Goal: Communication & Community: Share content

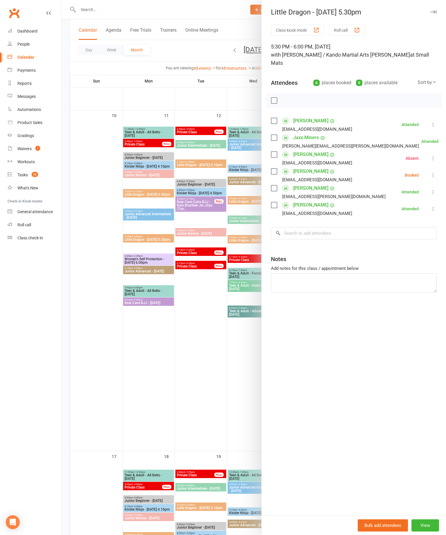
click at [271, 168] on label at bounding box center [274, 171] width 6 height 6
click at [286, 97] on icon "button" at bounding box center [287, 100] width 6 height 6
click at [242, 378] on div at bounding box center [254, 267] width 385 height 535
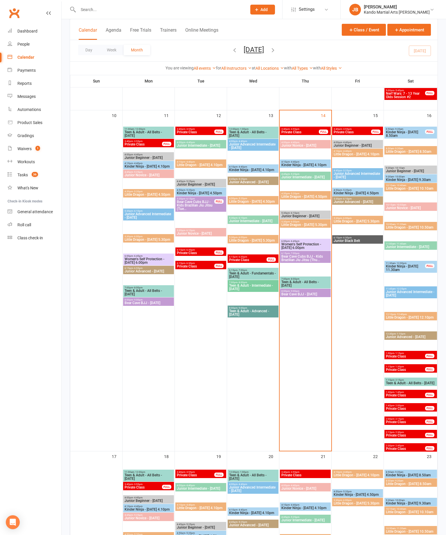
click at [314, 245] on span "Women's Self Protection - [DATE] 6.00pm" at bounding box center [305, 246] width 49 height 7
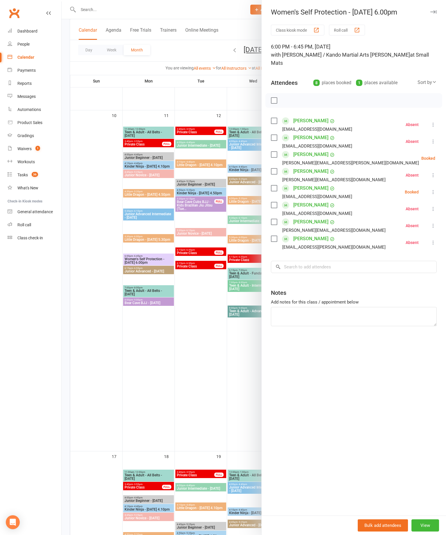
click at [277, 152] on label at bounding box center [274, 155] width 6 height 6
click at [276, 185] on label at bounding box center [274, 188] width 6 height 6
click at [294, 96] on button "button" at bounding box center [299, 101] width 10 height 10
click at [288, 97] on icon "button" at bounding box center [287, 100] width 6 height 6
click at [430, 13] on button "button" at bounding box center [433, 11] width 7 height 7
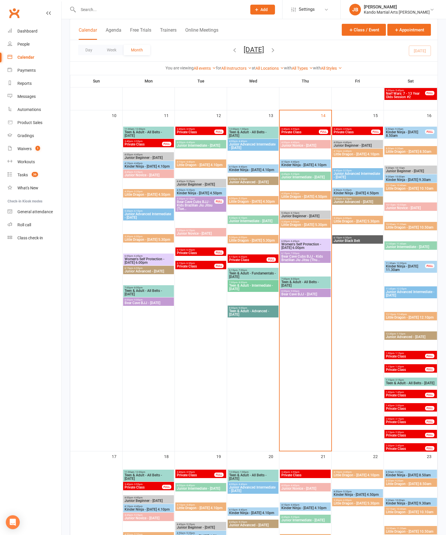
scroll to position [653, 0]
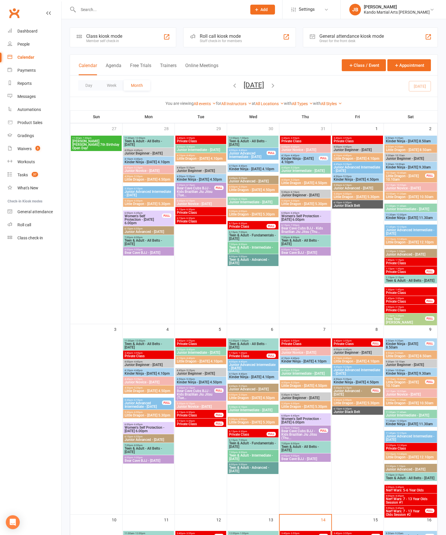
click at [15, 81] on link "Reports" at bounding box center [35, 83] width 54 height 13
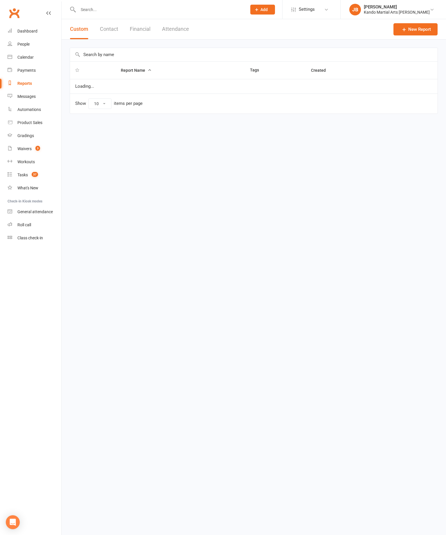
select select "100"
click at [212, 53] on input "text" at bounding box center [254, 54] width 368 height 13
click at [222, 136] on html "Prospect Member Non-attending contact Class / event Appointment Grading event T…" at bounding box center [223, 69] width 446 height 138
click at [261, 50] on input "Goo job" at bounding box center [254, 54] width 368 height 13
click at [100, 60] on input "Goo job" at bounding box center [254, 54] width 368 height 13
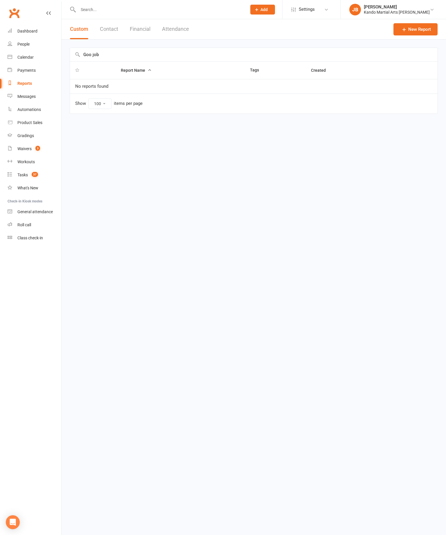
click at [85, 58] on input "Goo job" at bounding box center [254, 54] width 368 height 13
click at [93, 49] on input "Goo job" at bounding box center [254, 54] width 368 height 13
click at [92, 52] on input "Goo job" at bounding box center [254, 54] width 368 height 13
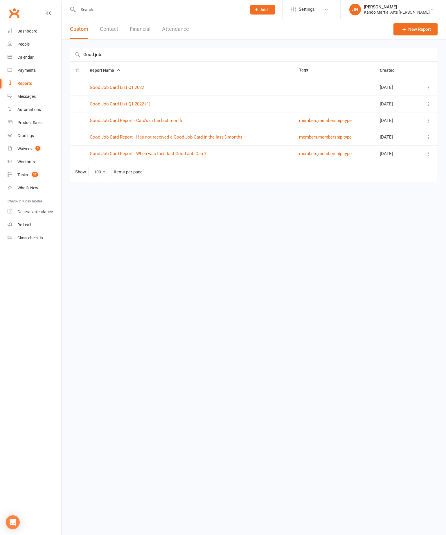
type input "Good job"
click at [227, 131] on td "Good Job Card Report - Has not received a Good Job Card in the last 3 months" at bounding box center [189, 137] width 209 height 17
click at [229, 138] on link "Good Job Card Report - Has not received a Good Job Card in the last 3 months" at bounding box center [166, 136] width 153 height 5
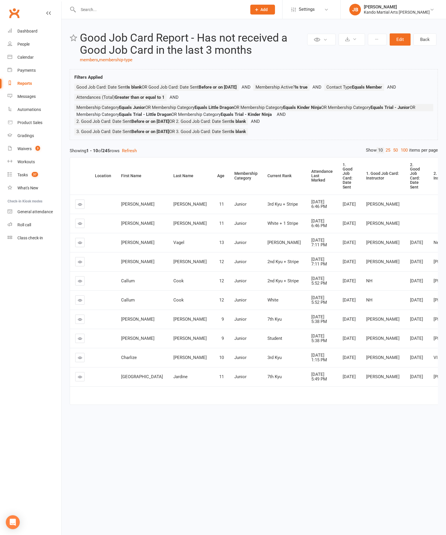
click at [399, 153] on link "100" at bounding box center [404, 150] width 10 height 6
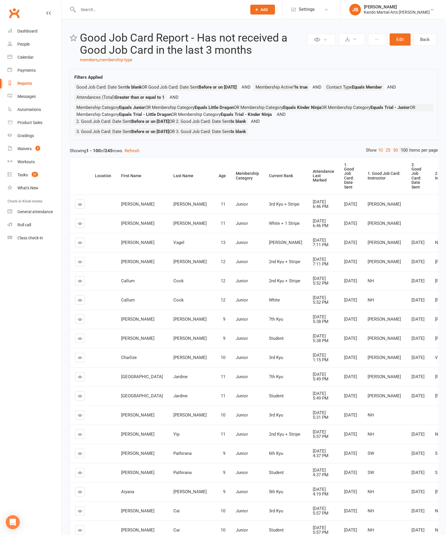
click at [313, 182] on div "Attendance Last Marked" at bounding box center [323, 175] width 21 height 13
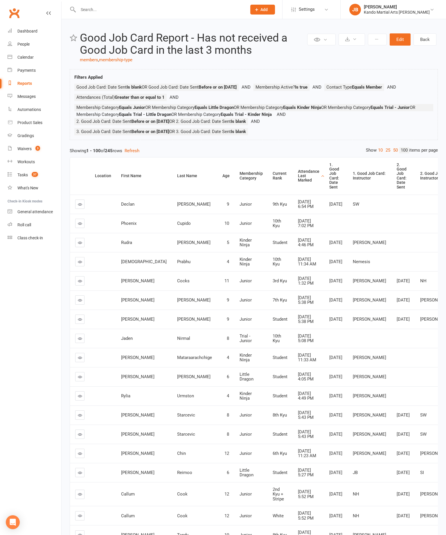
click at [298, 183] on div "Attendance Last Marked" at bounding box center [308, 175] width 21 height 13
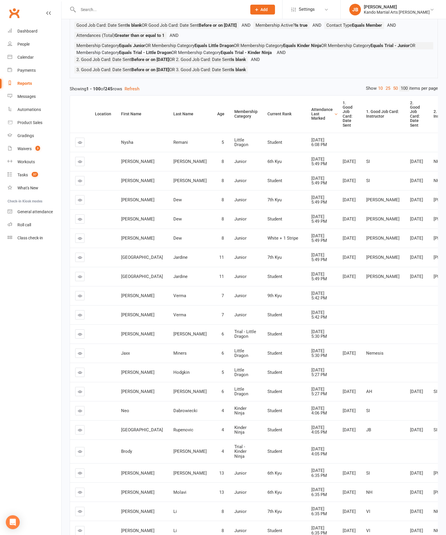
scroll to position [64, 0]
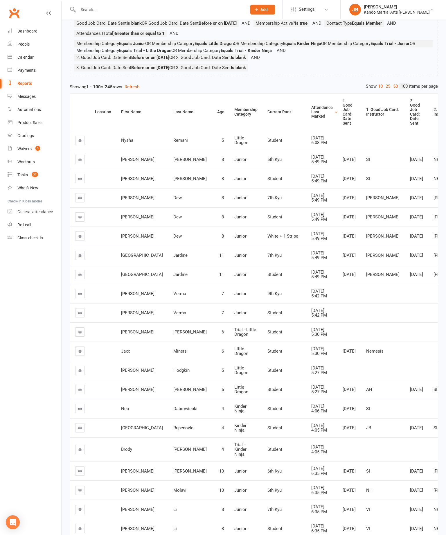
click at [78, 238] on icon at bounding box center [80, 236] width 4 height 4
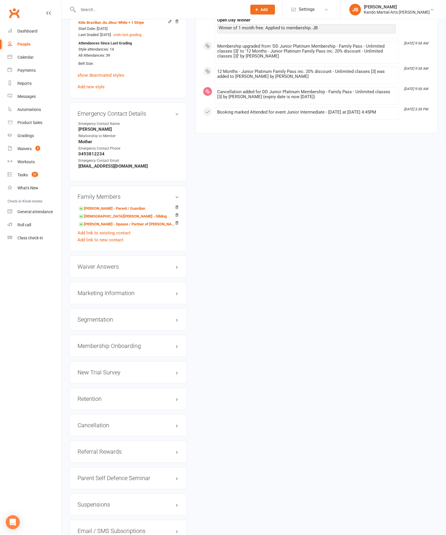
scroll to position [622, 0]
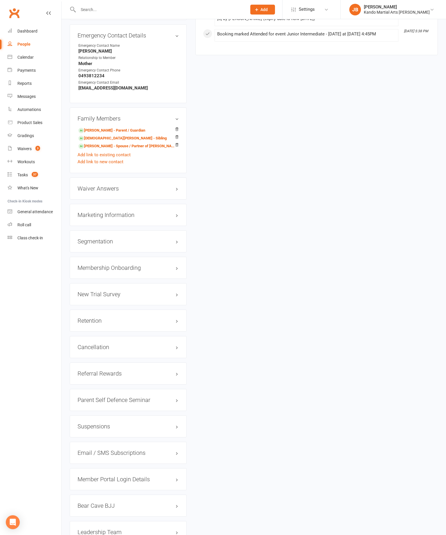
click at [176, 318] on h3 "Retention edit" at bounding box center [128, 321] width 101 height 6
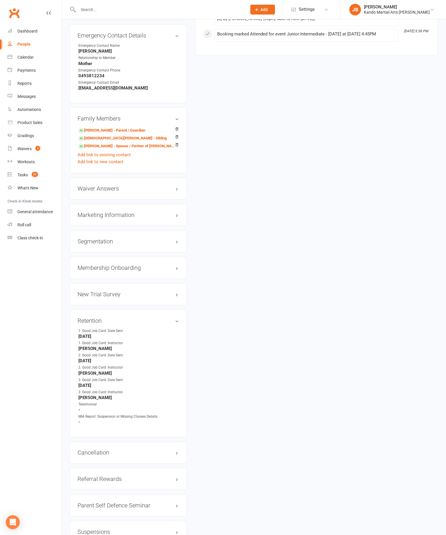
click at [172, 318] on h3 "Retention edit" at bounding box center [128, 321] width 101 height 6
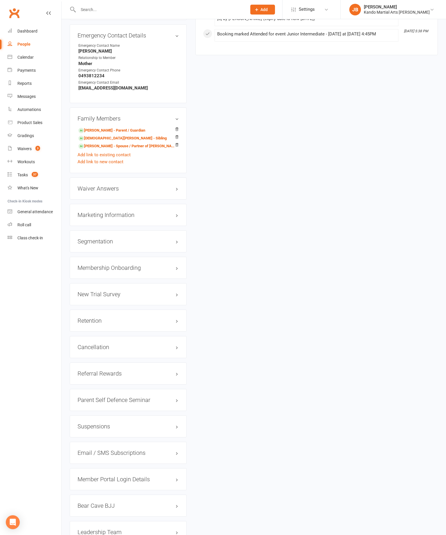
click at [182, 310] on div "Retention edit" at bounding box center [128, 321] width 117 height 22
click at [0, 0] on link "edit" at bounding box center [0, 0] width 0 height 0
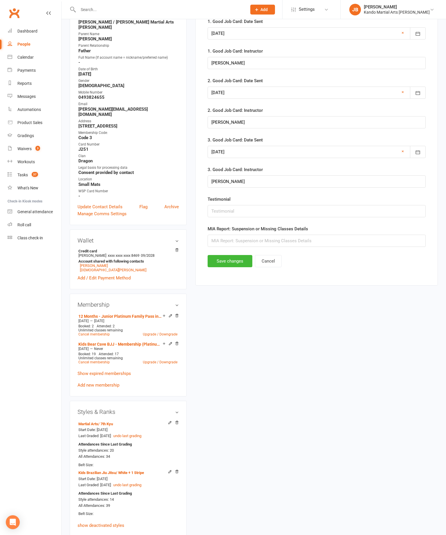
scroll to position [56, 0]
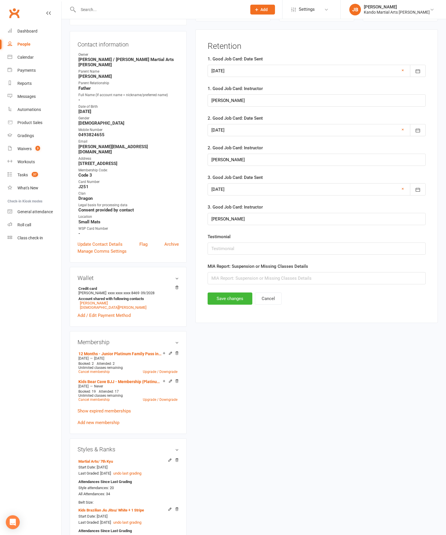
click at [294, 69] on div at bounding box center [317, 71] width 218 height 12
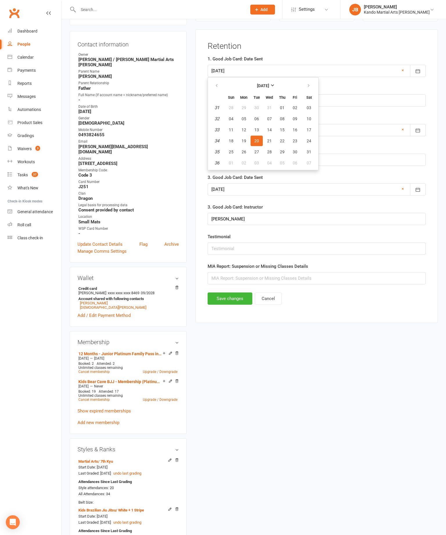
click at [269, 86] on strong "August 2024" at bounding box center [263, 85] width 12 height 5
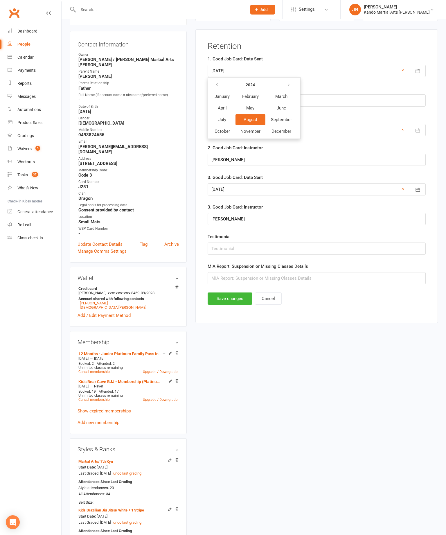
click at [261, 123] on button "August" at bounding box center [251, 119] width 30 height 11
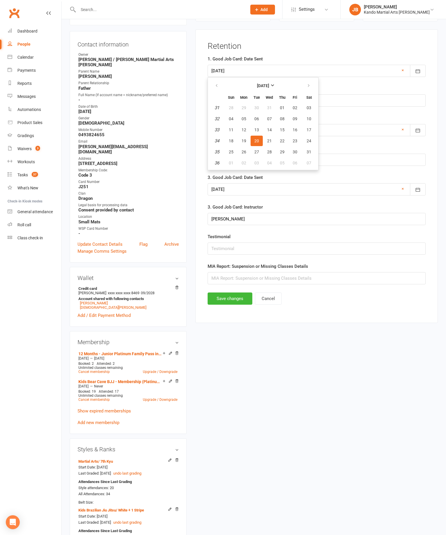
click at [259, 143] on span "20" at bounding box center [256, 141] width 5 height 5
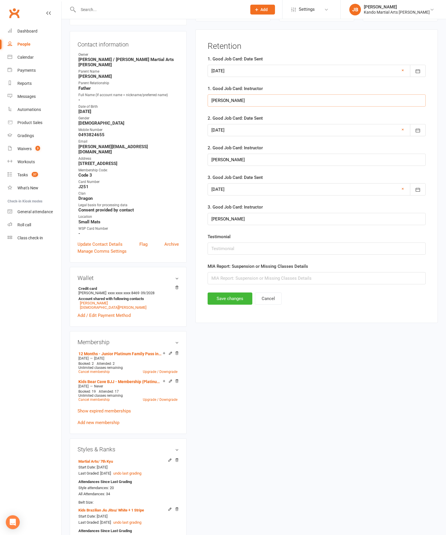
click at [292, 105] on input "Meg" at bounding box center [317, 100] width 218 height 12
type input "M"
type input "Jett"
click at [235, 305] on button "Save changes" at bounding box center [230, 299] width 45 height 12
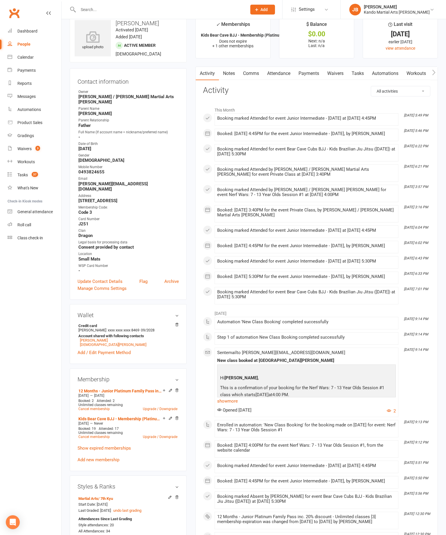
scroll to position [0, 0]
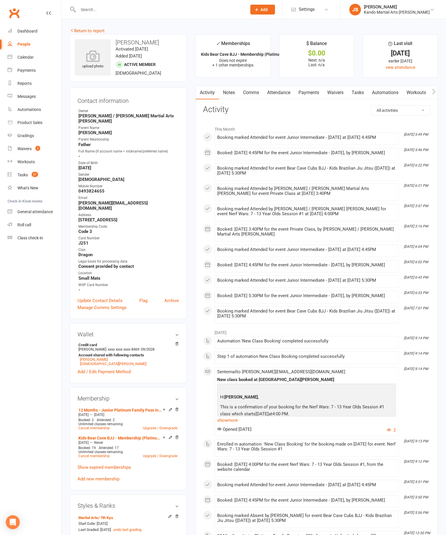
click at [13, 87] on link "Reports" at bounding box center [35, 83] width 54 height 13
select select "100"
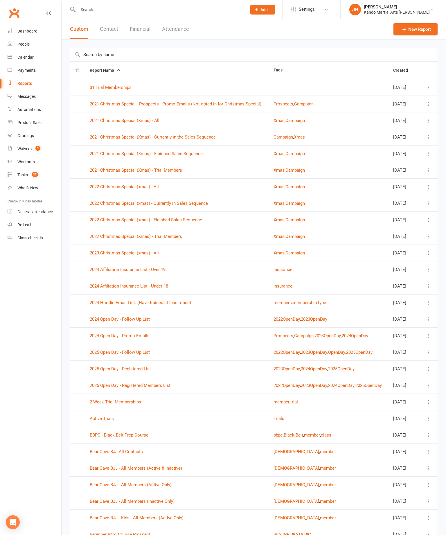
click at [351, 55] on input "text" at bounding box center [254, 54] width 368 height 13
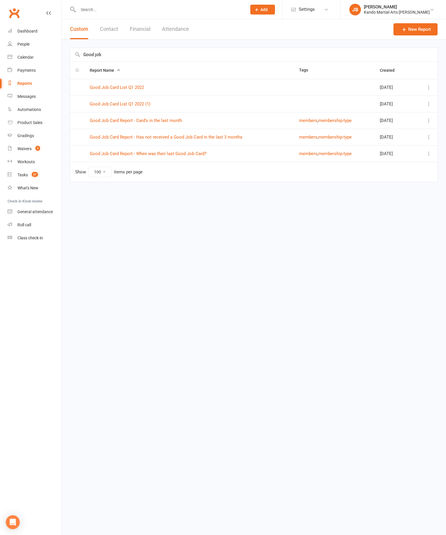
type input "Good job"
click at [228, 130] on td "Good Job Card Report - Has not received a Good Job Card in the last 3 months" at bounding box center [189, 137] width 209 height 17
click at [235, 132] on td "Good Job Card Report - Has not received a Good Job Card in the last 3 months" at bounding box center [189, 137] width 209 height 17
click at [236, 139] on link "Good Job Card Report - Has not received a Good Job Card in the last 3 months" at bounding box center [166, 136] width 153 height 5
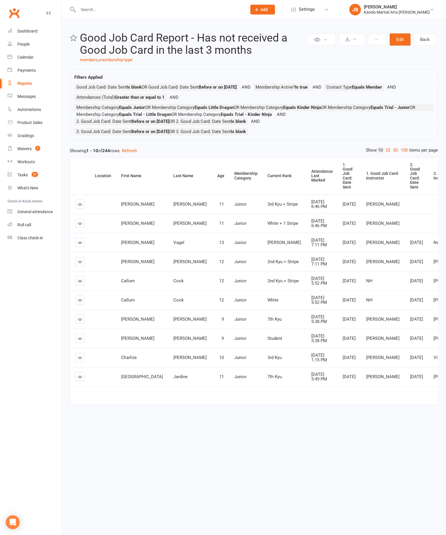
click at [343, 184] on div "1. Good Job Card: Date Sent" at bounding box center [350, 176] width 14 height 27
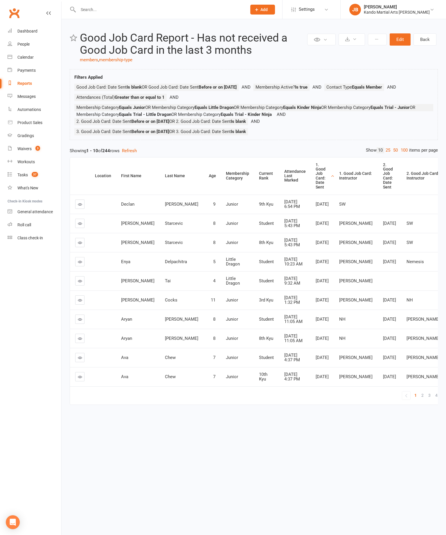
click at [316, 189] on div "1. Good Job Card: Date Sent" at bounding box center [323, 176] width 14 height 27
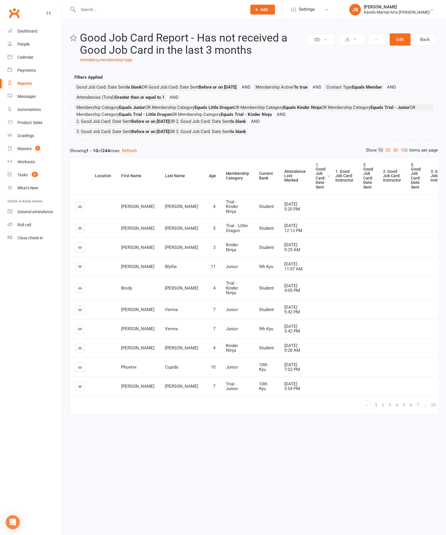
click at [399, 153] on link "100" at bounding box center [404, 150] width 10 height 6
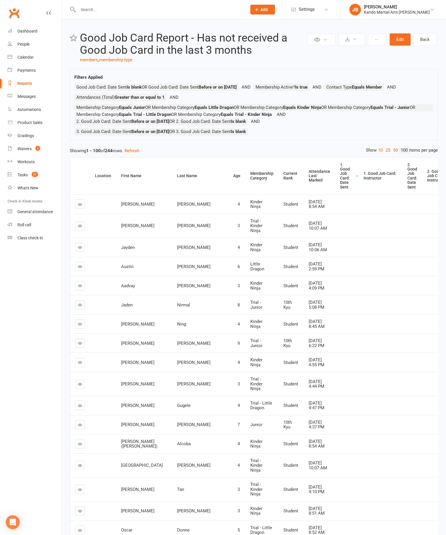
click at [340, 189] on div "1. Good Job Card: Date Sent" at bounding box center [347, 176] width 14 height 27
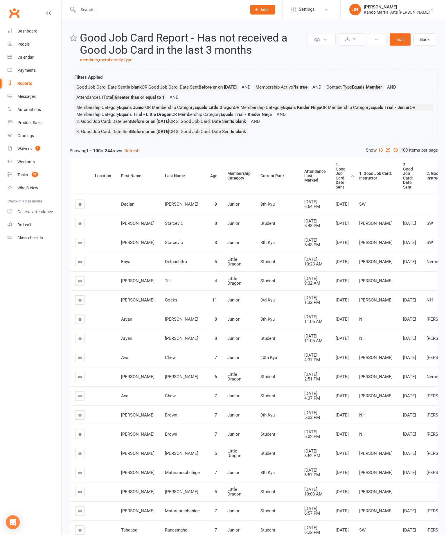
click at [304, 183] on div "Attendance Last Marked" at bounding box center [314, 175] width 21 height 13
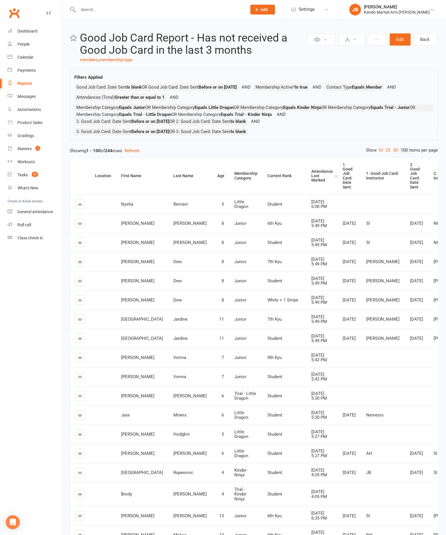
click at [311, 183] on div "Attendance Last Marked" at bounding box center [321, 175] width 21 height 13
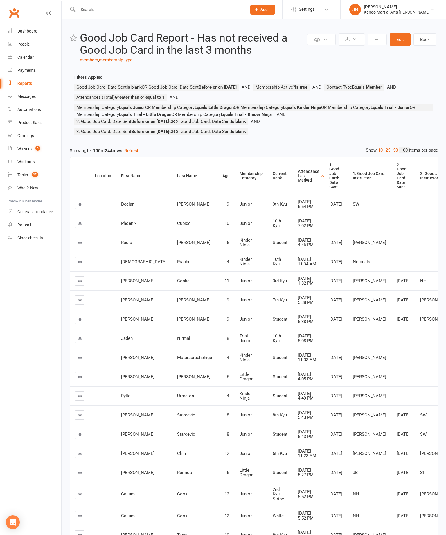
click at [298, 183] on div "Attendance Last Marked" at bounding box center [308, 175] width 21 height 13
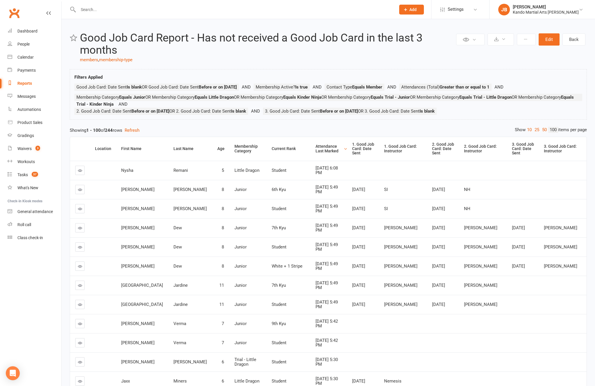
click at [446, 6] on div "[PERSON_NAME]" at bounding box center [546, 6] width 66 height 5
click at [446, 87] on link "Sign out" at bounding box center [541, 80] width 105 height 13
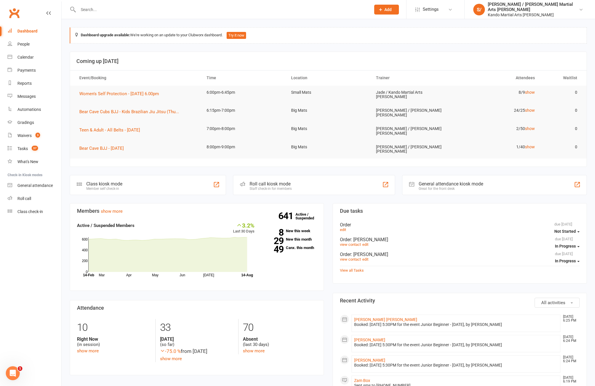
click at [28, 124] on div "Gradings" at bounding box center [25, 122] width 17 height 5
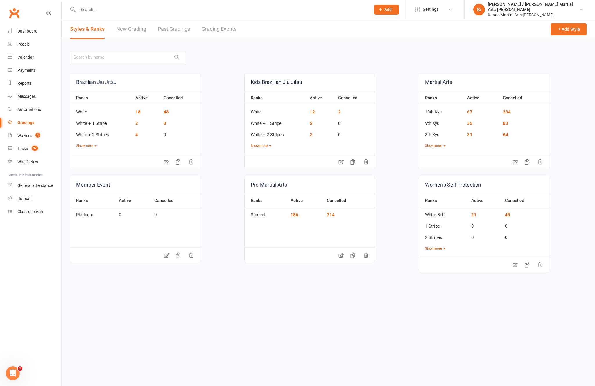
click at [226, 31] on link "Grading Events" at bounding box center [219, 29] width 35 height 20
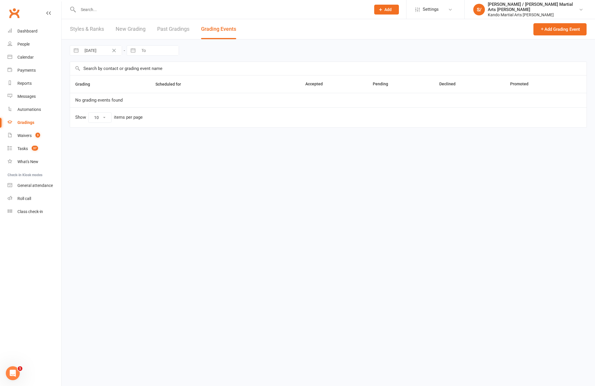
select select "100"
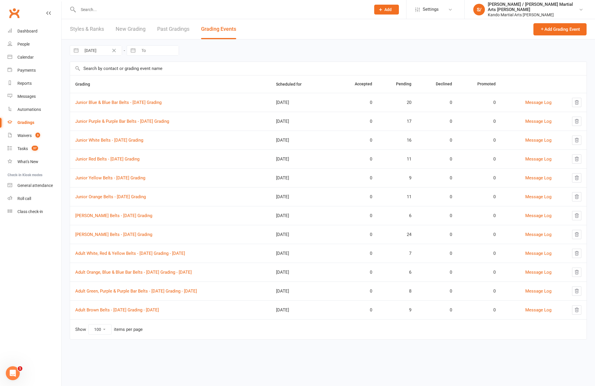
click at [144, 177] on link "Junior Yellow Belts - [DATE] Grading" at bounding box center [110, 177] width 70 height 5
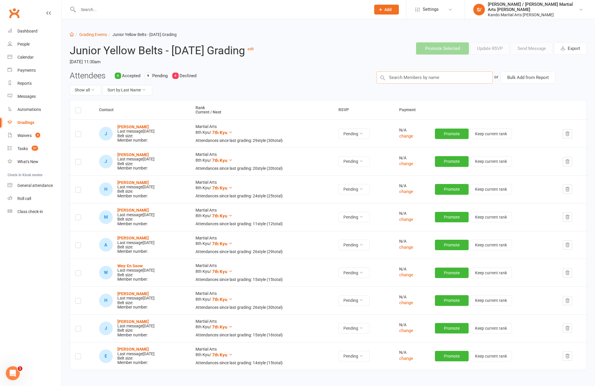
click at [434, 84] on input "text" at bounding box center [434, 77] width 116 height 12
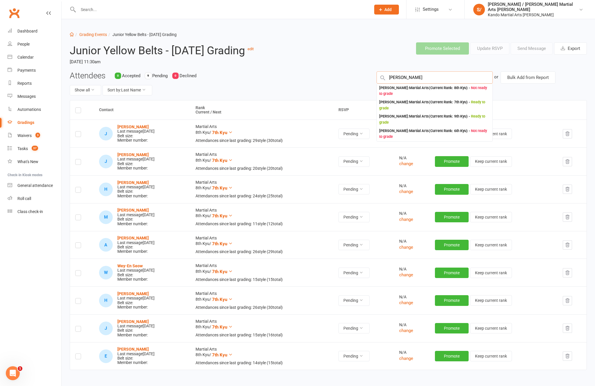
type input "[PERSON_NAME]"
click at [439, 97] on div "[PERSON_NAME] : Martial Arts (Current Rank: 8th Kyu ) - Not ready to grade" at bounding box center [434, 91] width 111 height 12
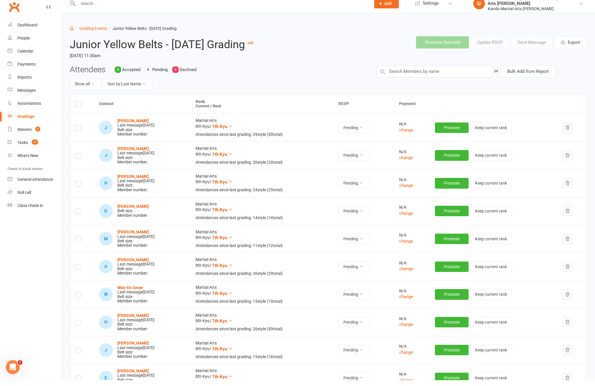
scroll to position [41, 0]
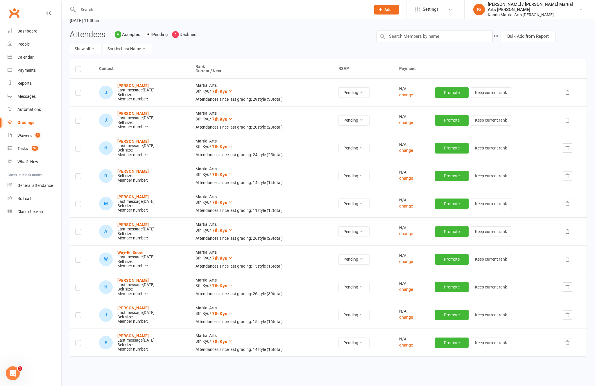
click at [78, 177] on label at bounding box center [78, 177] width 6 height 0
click at [78, 174] on input "checkbox" at bounding box center [78, 174] width 6 height 0
checkbox input "true"
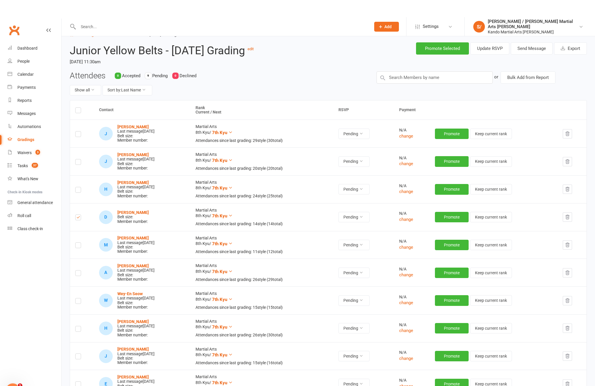
scroll to position [0, 0]
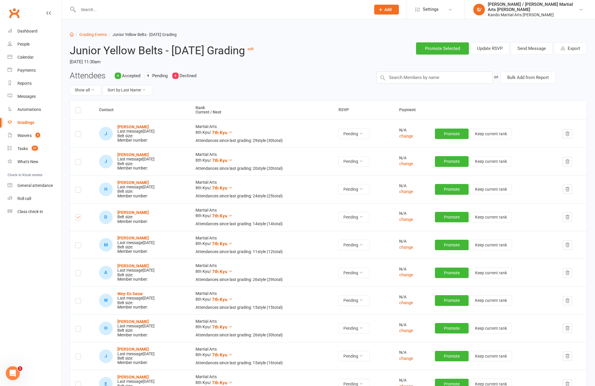
click at [525, 48] on button "Send Message" at bounding box center [532, 48] width 42 height 12
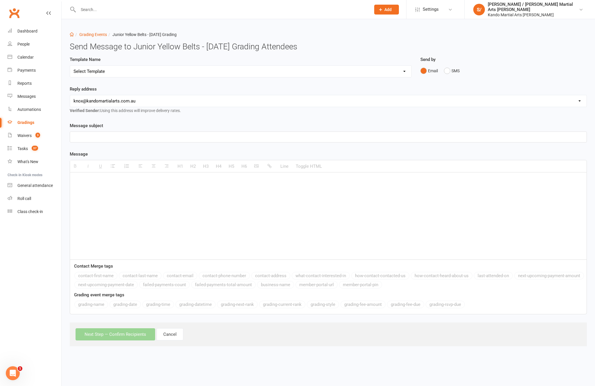
click at [358, 67] on select "Select Template [Email] Confirmation of Successful Grading [Email] Congratulati…" at bounding box center [240, 72] width 341 height 12
select select "15"
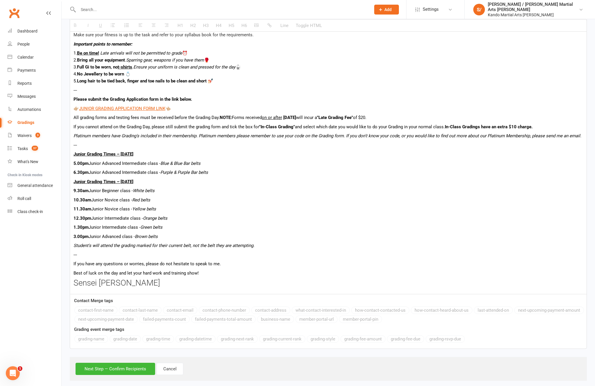
scroll to position [227, 0]
click at [90, 375] on button "Next Step — Confirm Recipients" at bounding box center [116, 369] width 80 height 12
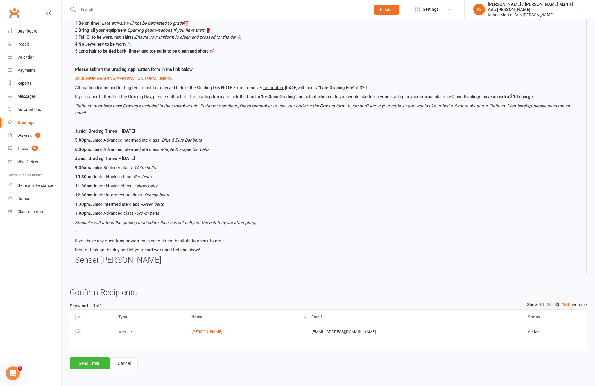
scroll to position [172, 0]
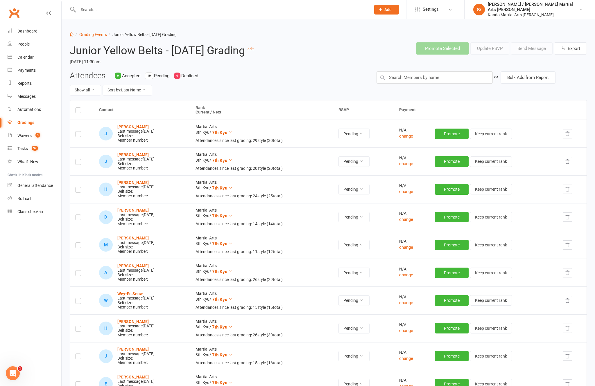
click at [96, 33] on link "Grading Events" at bounding box center [93, 34] width 28 height 5
select select "100"
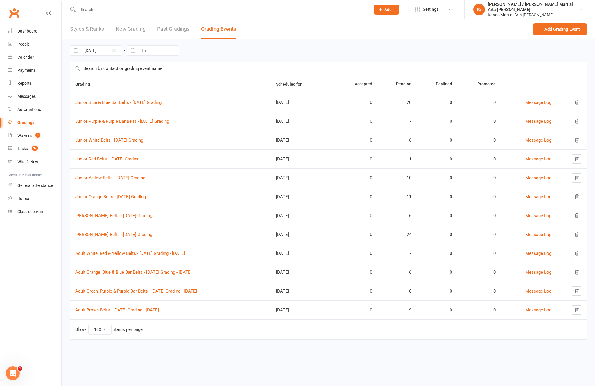
click at [98, 158] on link "Junior Red Belts - [DATE] Grading" at bounding box center [107, 159] width 64 height 5
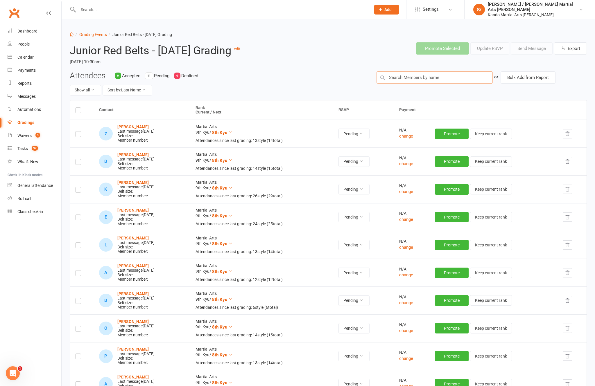
click at [449, 80] on input "text" at bounding box center [434, 77] width 116 height 12
type input "[PERSON_NAME]"
click at [396, 89] on div "[PERSON_NAME] : Martial Arts (Current Rank: 9th Kyu ) - Ready to grade" at bounding box center [434, 91] width 111 height 12
click at [427, 77] on input "text" at bounding box center [434, 77] width 116 height 12
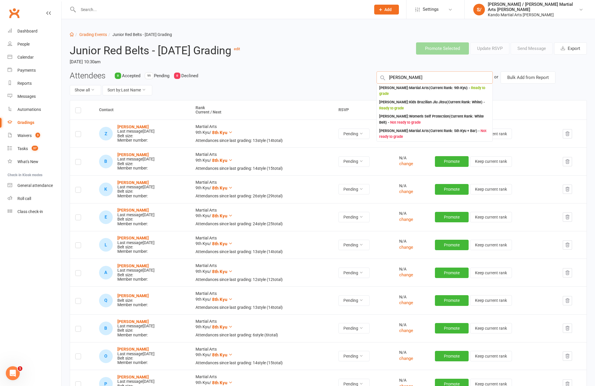
type input "[PERSON_NAME]"
click at [427, 92] on div "[PERSON_NAME] : Martial Arts (Current Rank: 9th Kyu ) - Ready to grade" at bounding box center [434, 91] width 111 height 12
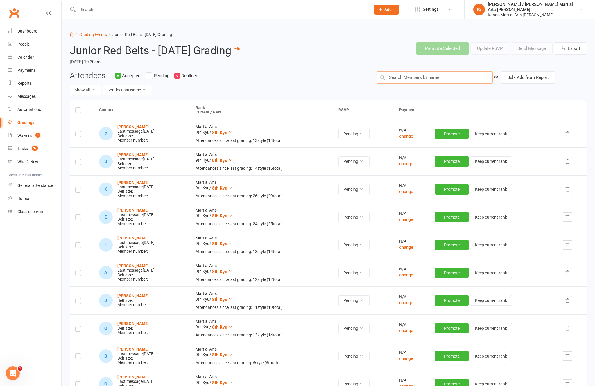
click at [407, 78] on input "text" at bounding box center [434, 77] width 116 height 12
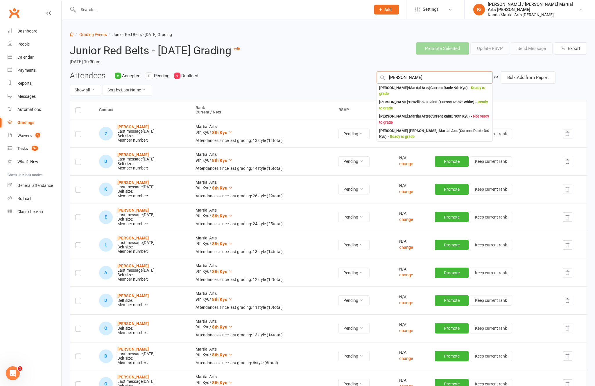
type input "[PERSON_NAME]"
click at [422, 89] on div "[PERSON_NAME] : Martial Arts (Current Rank: 9th Kyu ) - Ready to grade" at bounding box center [434, 91] width 111 height 12
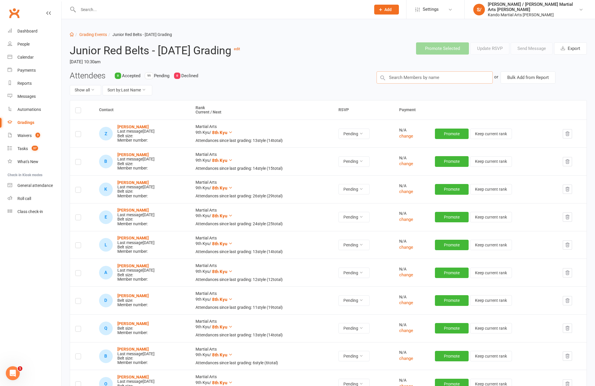
click at [425, 80] on input "text" at bounding box center [434, 77] width 116 height 12
type input "[DEMOGRAPHIC_DATA]"
click at [405, 85] on div "Bohdi Miners : Martial Arts (Current Rank: 9th Kyu ) - Ready to grade" at bounding box center [435, 91] width 116 height 14
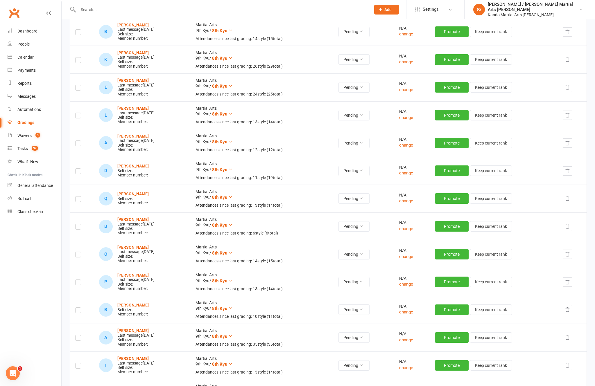
scroll to position [141, 0]
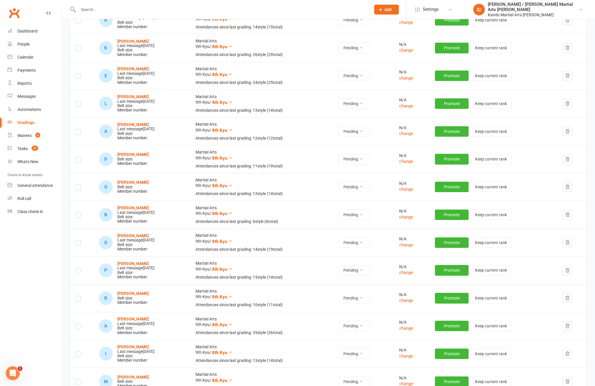
click at [78, 161] on label at bounding box center [78, 161] width 6 height 0
click at [78, 157] on input "checkbox" at bounding box center [78, 157] width 6 height 0
checkbox input "true"
click at [78, 189] on label at bounding box center [78, 189] width 6 height 0
click at [78, 185] on input "checkbox" at bounding box center [78, 185] width 6 height 0
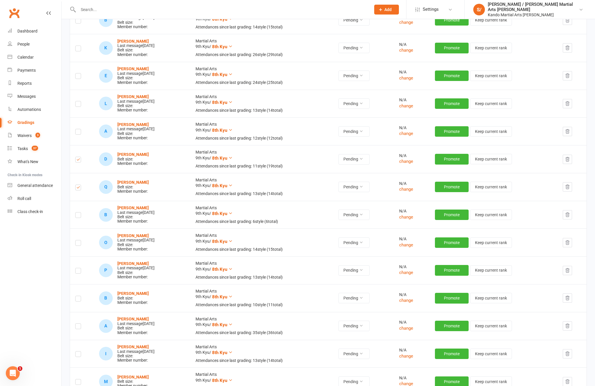
checkbox input "true"
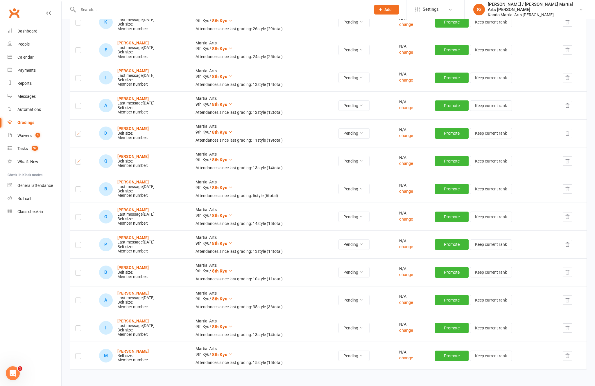
click at [75, 274] on label at bounding box center [78, 274] width 6 height 0
click at [75, 270] on input "checkbox" at bounding box center [78, 270] width 6 height 0
checkbox input "true"
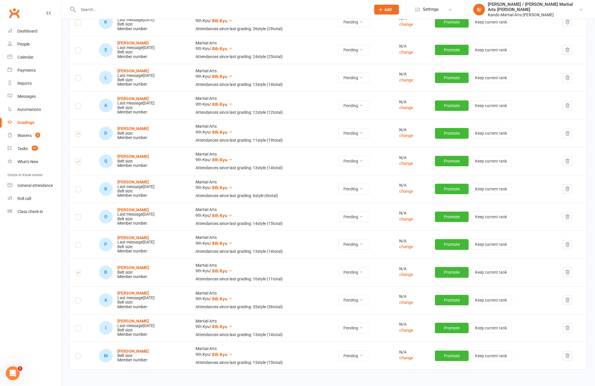
click at [75, 357] on label at bounding box center [78, 357] width 6 height 0
click at [75, 354] on input "checkbox" at bounding box center [78, 354] width 6 height 0
checkbox input "true"
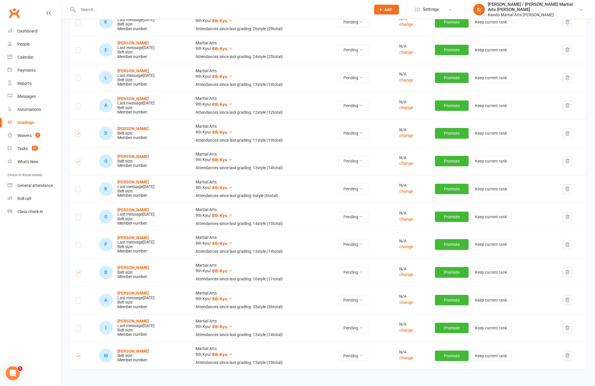
checkbox input "true"
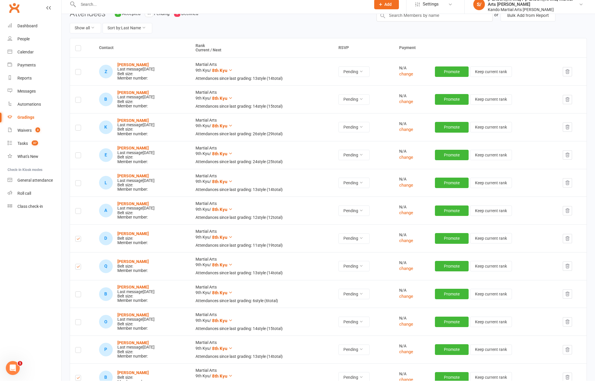
scroll to position [0, 0]
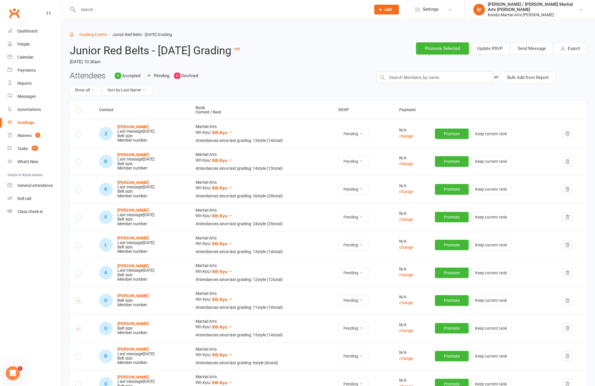
click at [523, 48] on button "Send Message" at bounding box center [532, 48] width 42 height 12
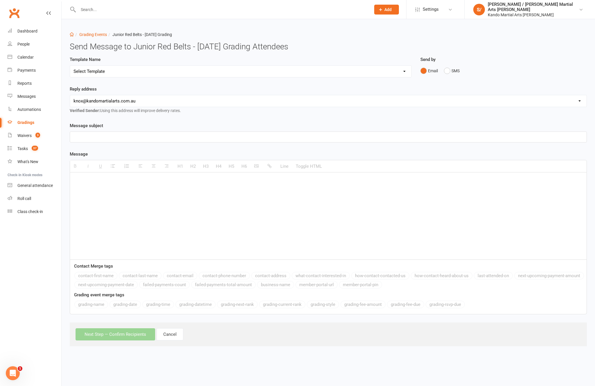
click at [384, 76] on select "Select Template [Email] Confirmation of Successful Grading [Email] Congratulati…" at bounding box center [240, 72] width 341 height 12
select select "15"
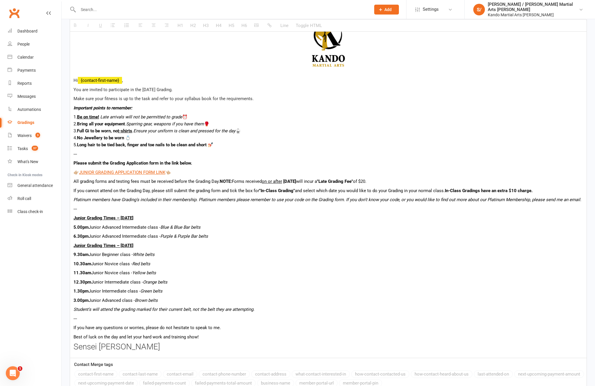
scroll to position [229, 0]
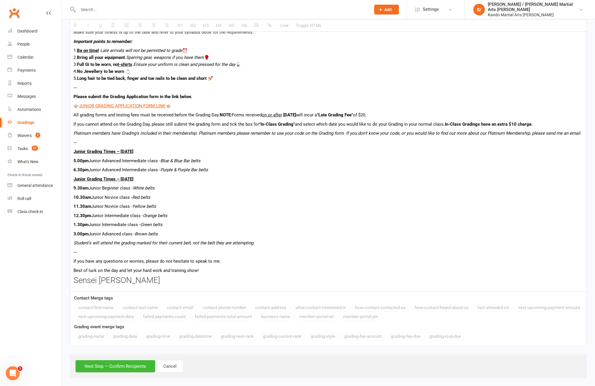
click at [121, 373] on button "Next Step — Confirm Recipients" at bounding box center [116, 367] width 80 height 12
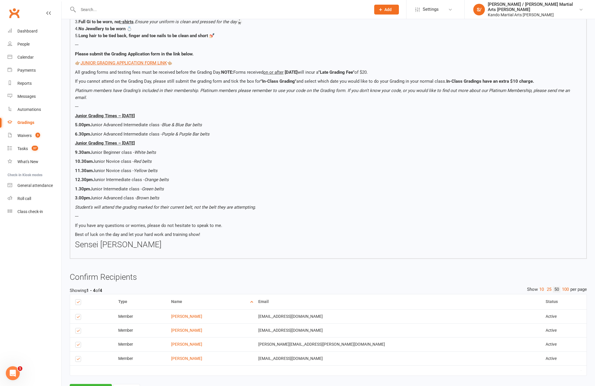
scroll to position [214, 0]
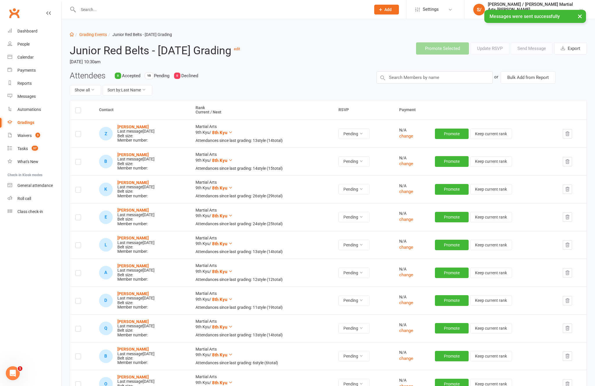
click at [94, 27] on div "Dashboard Grading Events Junior Red Belts - [DATE] Grading Junior Red Belts - […" at bounding box center [328, 301] width 533 height 564
click at [92, 34] on link "Grading Events" at bounding box center [93, 34] width 28 height 5
select select "100"
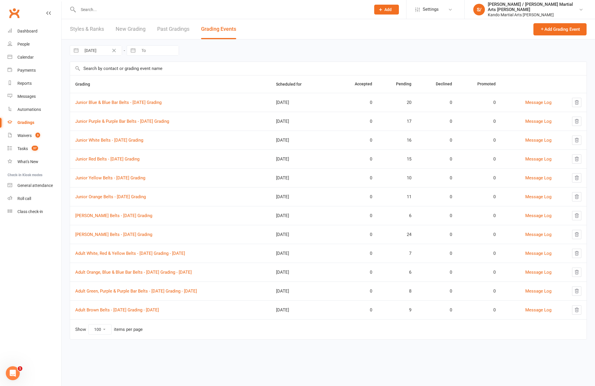
click at [89, 214] on link "[PERSON_NAME] Belts - [DATE] Grading" at bounding box center [113, 215] width 77 height 5
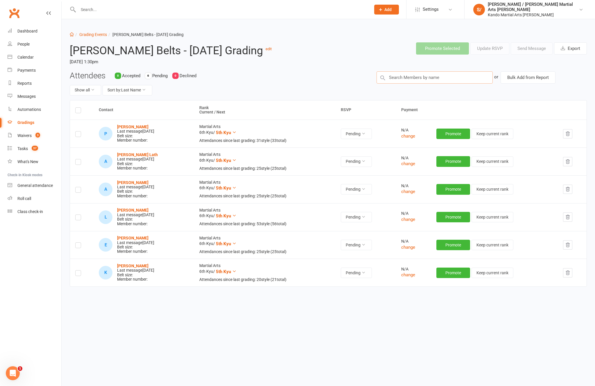
click at [428, 84] on input "text" at bounding box center [434, 77] width 116 height 12
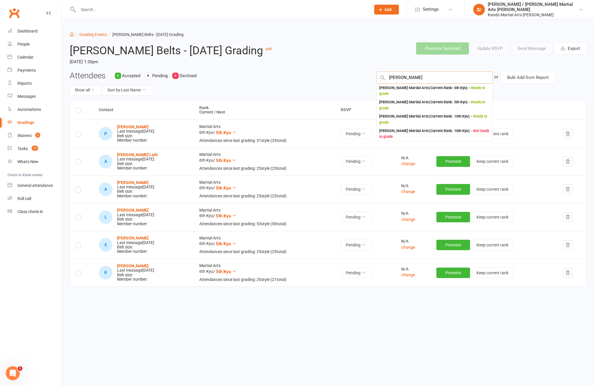
type input "[PERSON_NAME]"
click at [413, 97] on div "[PERSON_NAME] : Martial Arts (Current Rank: 6th Kyu ) - Ready to grade" at bounding box center [434, 91] width 111 height 12
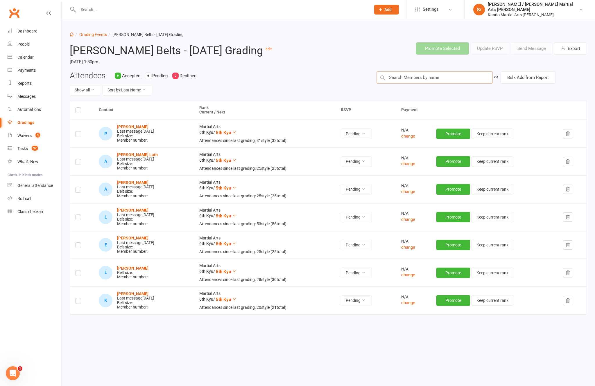
click at [429, 84] on input "text" at bounding box center [434, 77] width 116 height 12
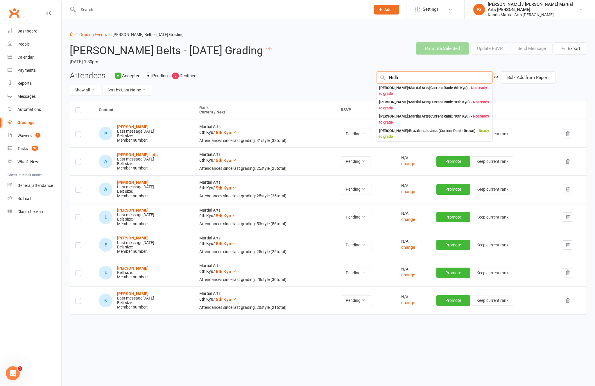
type input "Nidh"
click at [420, 97] on div "[PERSON_NAME] : Martial Arts (Current Rank: 6th Kyu ) - Not ready to grade" at bounding box center [434, 91] width 111 height 12
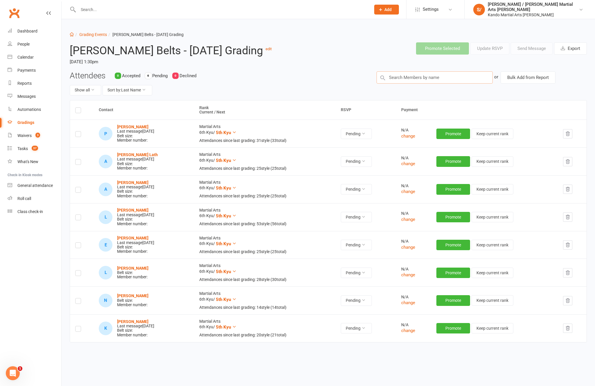
click at [443, 84] on input "text" at bounding box center [434, 77] width 116 height 12
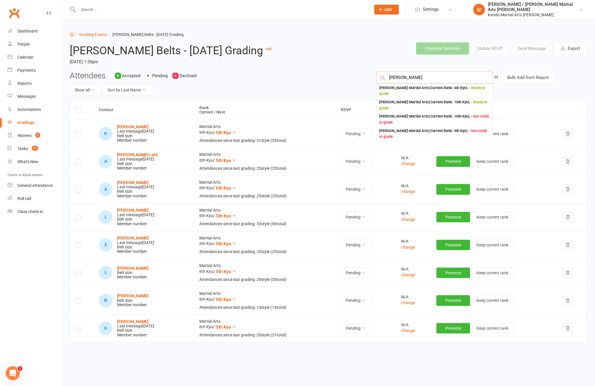
type input "[PERSON_NAME]"
click at [412, 97] on div "[PERSON_NAME] : Martial Arts (Current Rank: 6th Kyu ) - Ready to grade" at bounding box center [434, 91] width 111 height 12
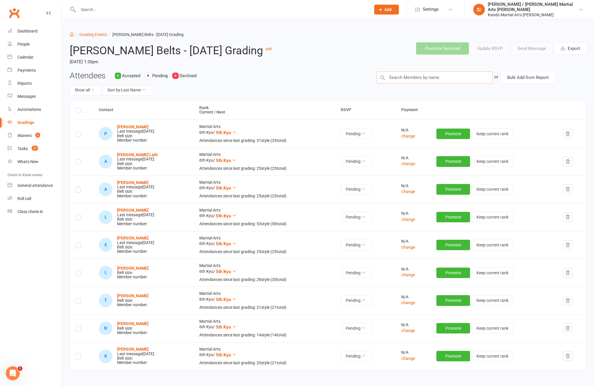
click at [432, 84] on input "text" at bounding box center [434, 77] width 116 height 12
type input "[PERSON_NAME]"
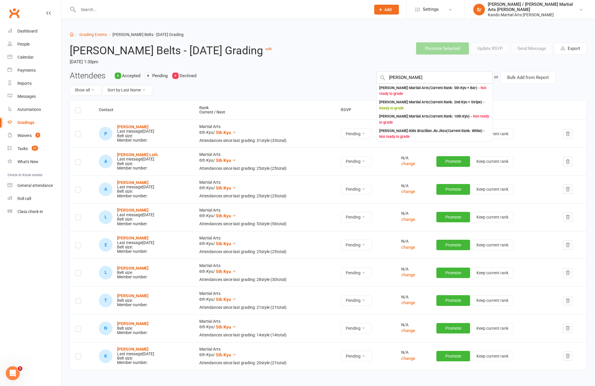
click at [309, 71] on header "[PERSON_NAME] Belts - [DATE] Grading edit [DATE] 1:30pm Promote Selected Update…" at bounding box center [328, 54] width 526 height 33
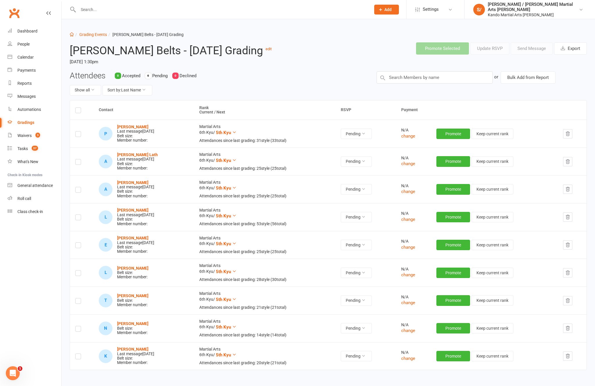
click at [404, 71] on header "[PERSON_NAME] Belts - [DATE] Grading edit [DATE] 1:30pm Promote Selected Update…" at bounding box center [328, 54] width 526 height 33
click at [427, 84] on input "text" at bounding box center [434, 77] width 116 height 12
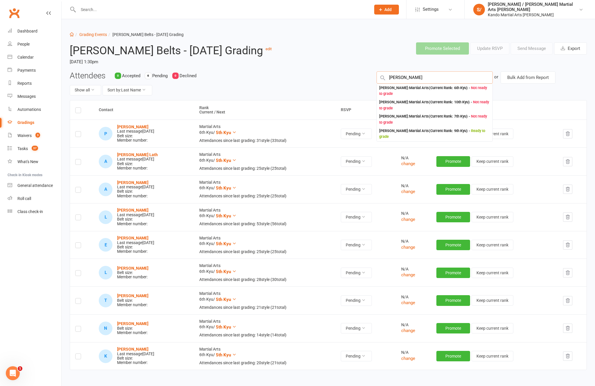
type input "[PERSON_NAME]"
click at [415, 97] on div "[PERSON_NAME] : Martial Arts (Current Rank: 6th Kyu ) - Not ready to grade" at bounding box center [434, 91] width 111 height 12
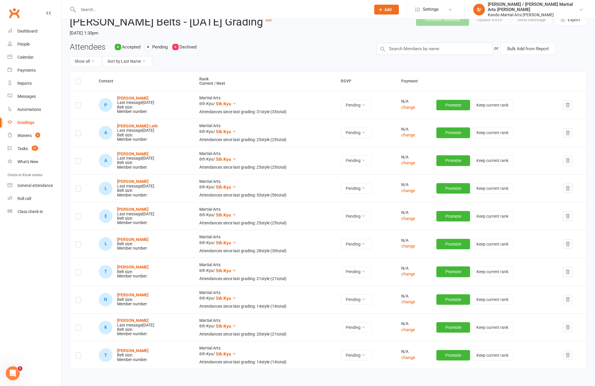
scroll to position [41, 0]
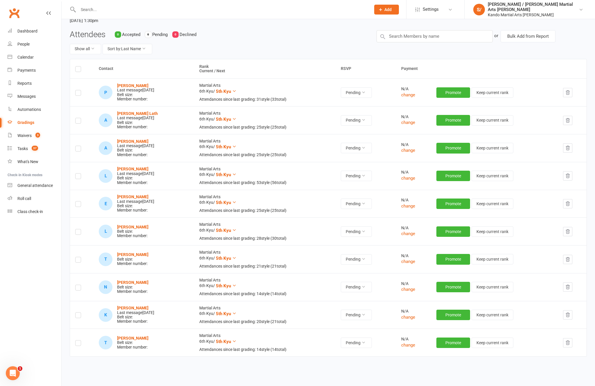
click at [77, 233] on label at bounding box center [78, 233] width 6 height 0
click at [77, 229] on input "checkbox" at bounding box center [78, 229] width 6 height 0
checkbox input "true"
click at [81, 270] on td at bounding box center [82, 259] width 24 height 28
click at [81, 257] on input "checkbox" at bounding box center [78, 257] width 6 height 0
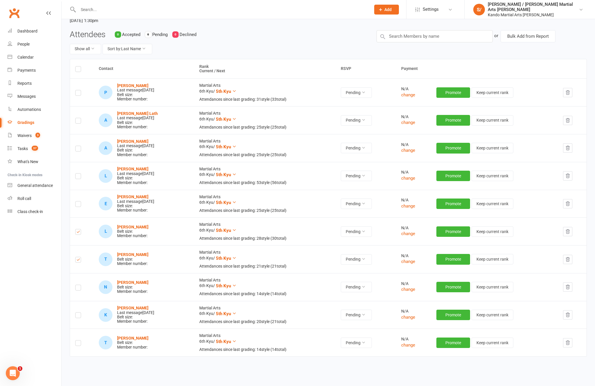
checkbox input "true"
click at [79, 289] on label at bounding box center [78, 289] width 6 height 0
click at [79, 285] on input "checkbox" at bounding box center [78, 285] width 6 height 0
checkbox input "true"
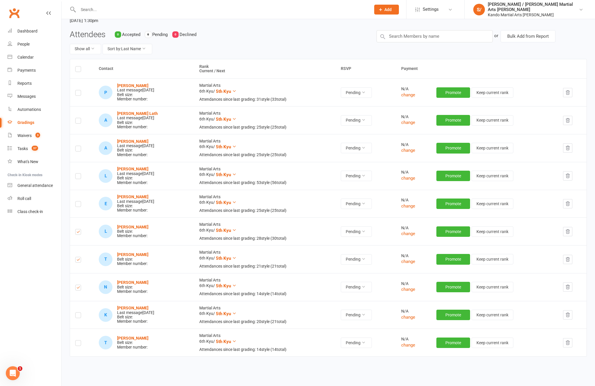
checkbox input "true"
click at [78, 344] on label at bounding box center [78, 344] width 6 height 0
click at [78, 341] on input "checkbox" at bounding box center [78, 341] width 6 height 0
checkbox input "true"
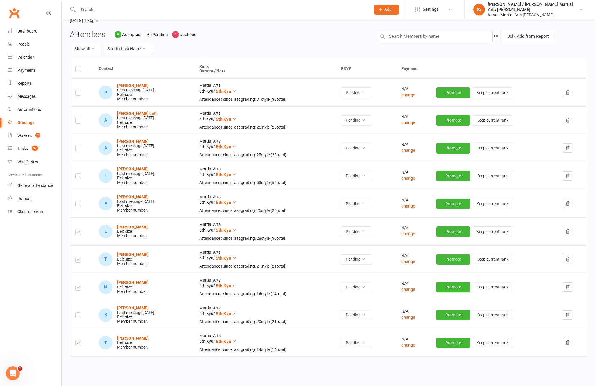
checkbox input "true"
click at [425, 42] on input "text" at bounding box center [434, 36] width 116 height 12
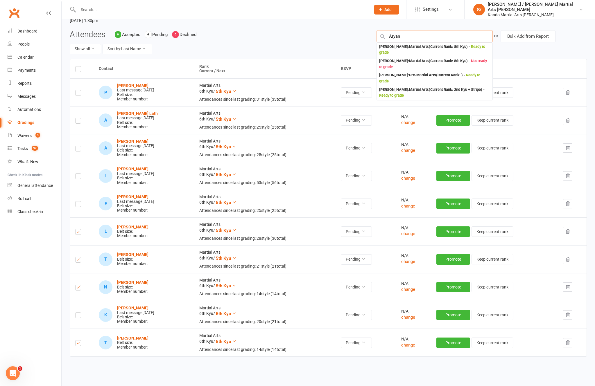
type input "Aryan"
click at [401, 110] on div "[PERSON_NAME] : Martial Arts (Current Rank: 6th Kyu ) - Ready to grade" at bounding box center [434, 107] width 111 height 12
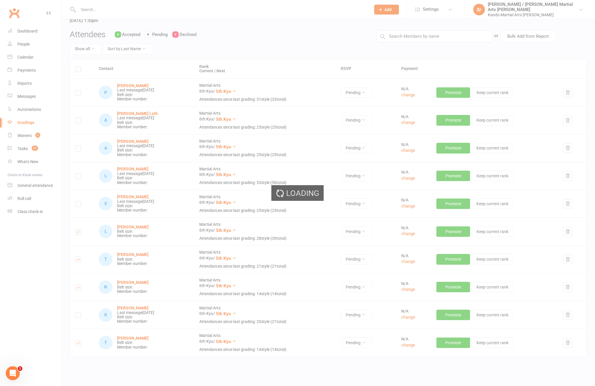
checkbox input "true"
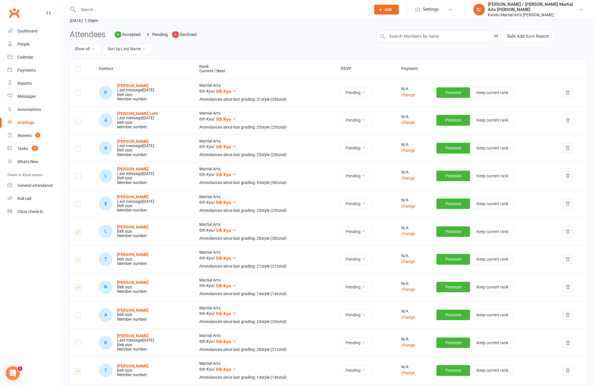
click at [76, 316] on label at bounding box center [78, 316] width 6 height 0
click at [76, 313] on input "checkbox" at bounding box center [78, 313] width 6 height 0
checkbox input "true"
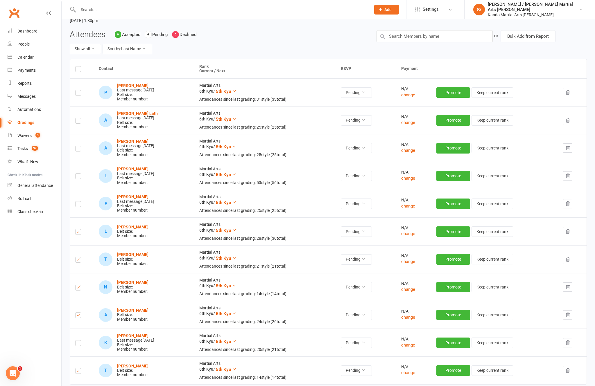
checkbox input "true"
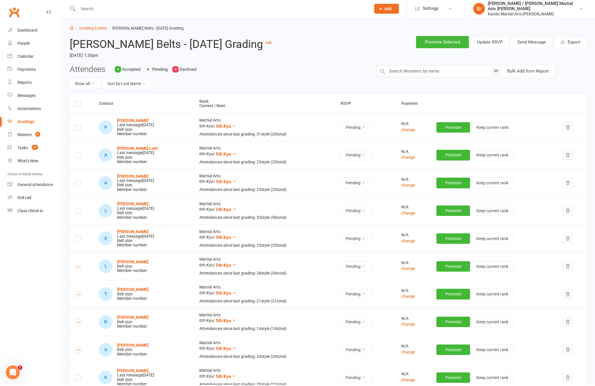
scroll to position [0, 0]
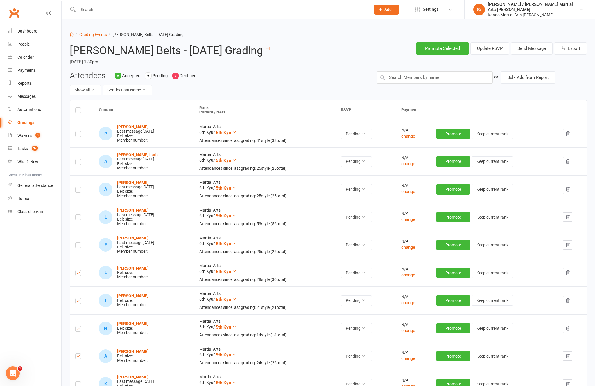
click at [528, 49] on button "Send Message" at bounding box center [532, 48] width 42 height 12
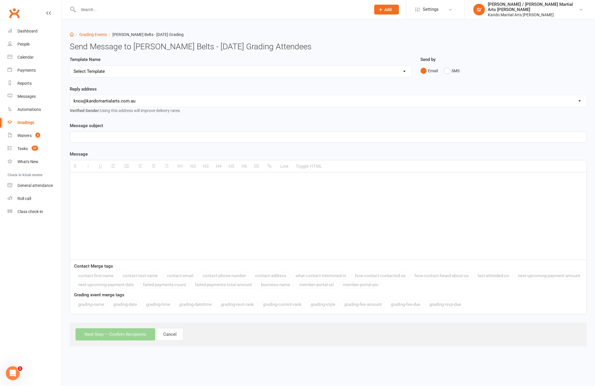
click at [325, 65] on div "Template Name Select Template [Email] Confirmation of Successful Grading [Email…" at bounding box center [241, 66] width 342 height 21
click at [391, 71] on select "Select Template [Email] Confirmation of Successful Grading [Email] Congratulati…" at bounding box center [240, 72] width 341 height 12
select select "15"
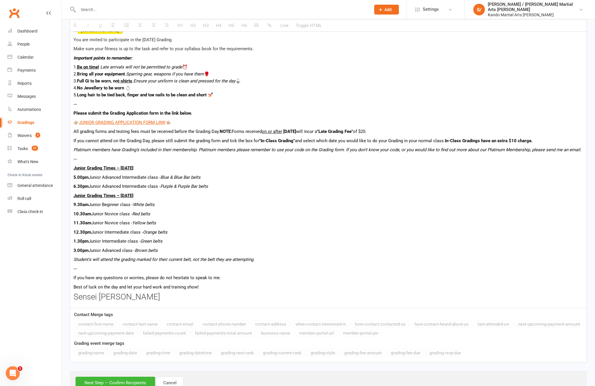
scroll to position [229, 0]
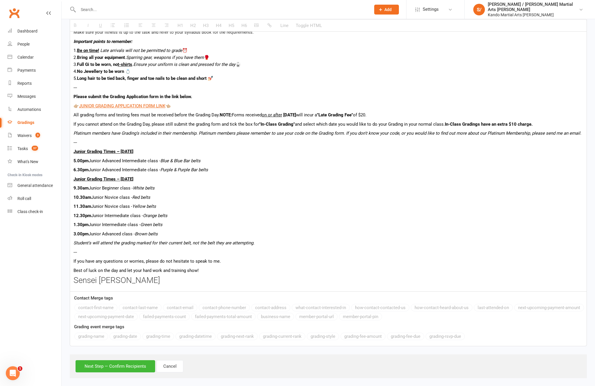
click at [110, 373] on button "Next Step — Confirm Recipients" at bounding box center [116, 367] width 80 height 12
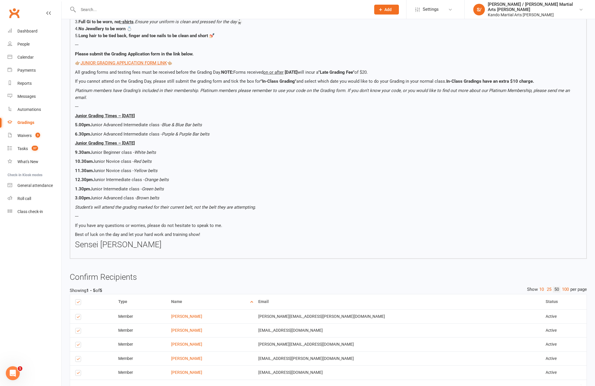
scroll to position [227, 0]
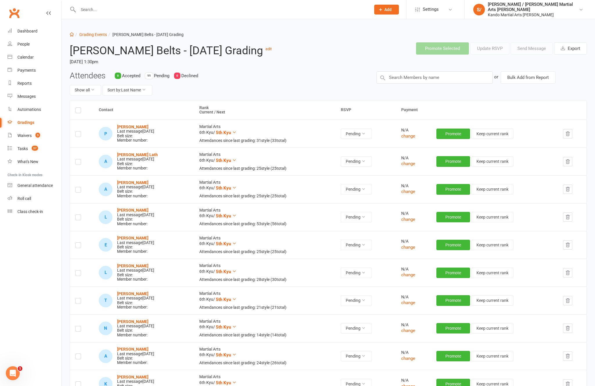
click at [96, 34] on link "Grading Events" at bounding box center [93, 34] width 28 height 5
select select "100"
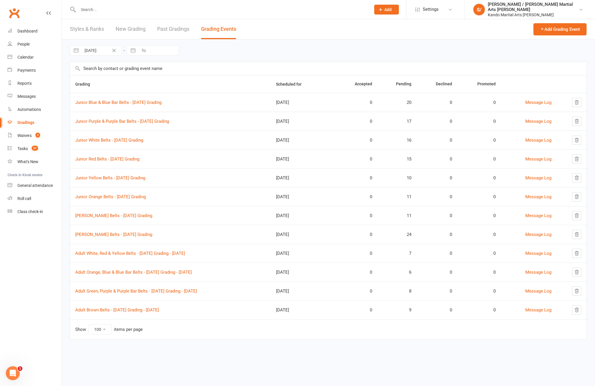
click at [114, 194] on link "Junior Orange Belts - [DATE] Grading" at bounding box center [110, 196] width 71 height 5
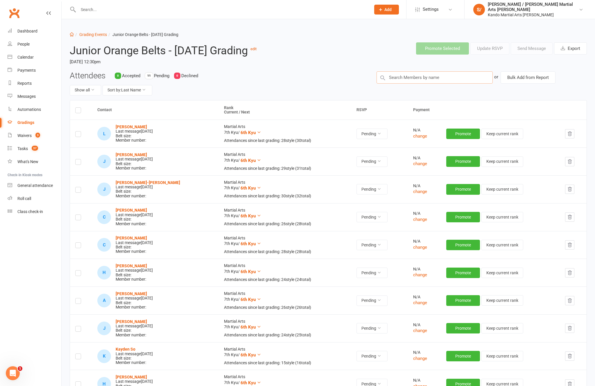
click at [426, 84] on input "text" at bounding box center [434, 77] width 116 height 12
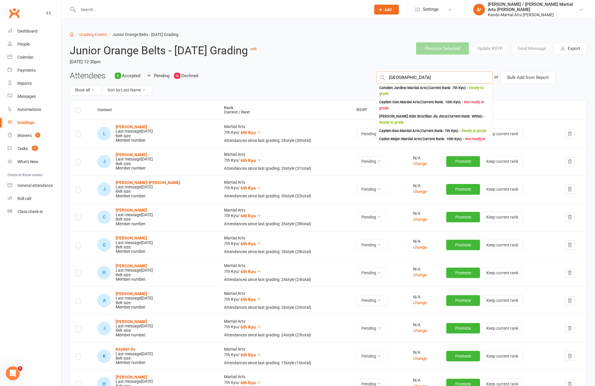
type input "[GEOGRAPHIC_DATA]"
click at [433, 97] on div "[PERSON_NAME] : Martial Arts (Current Rank: 7th Kyu ) - Ready to grade" at bounding box center [434, 91] width 111 height 12
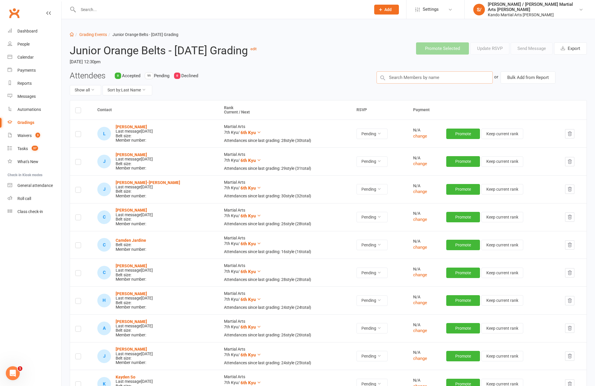
click at [420, 84] on input "text" at bounding box center [434, 77] width 116 height 12
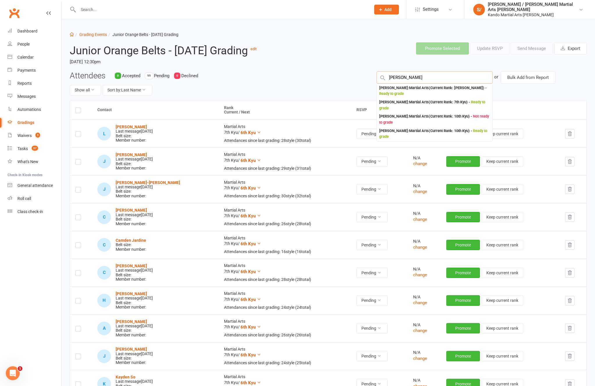
type input "[PERSON_NAME]"
click at [435, 112] on div "[PERSON_NAME] : Martial Arts (Current Rank: 7th Kyu ) - Ready to grade" at bounding box center [435, 105] width 116 height 14
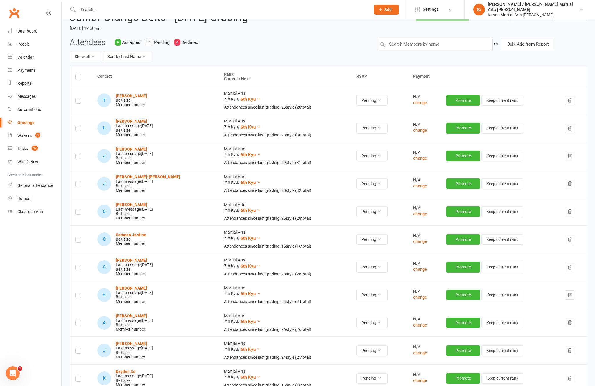
scroll to position [33, 0]
click at [77, 241] on label at bounding box center [78, 241] width 6 height 0
click at [77, 238] on input "checkbox" at bounding box center [78, 238] width 6 height 0
checkbox input "true"
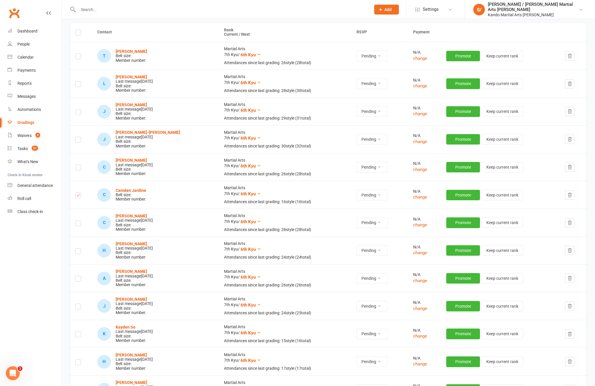
scroll to position [77, 0]
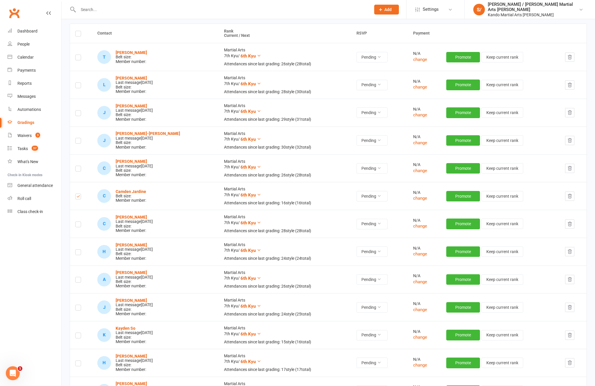
click at [75, 71] on td at bounding box center [81, 57] width 22 height 28
click at [77, 58] on label at bounding box center [78, 58] width 6 height 0
click at [77, 55] on input "checkbox" at bounding box center [78, 55] width 6 height 0
checkbox input "true"
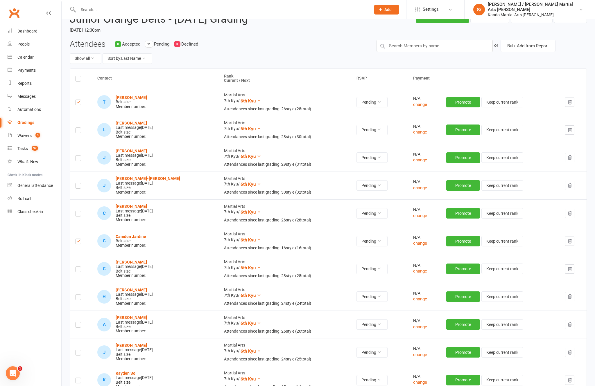
scroll to position [0, 0]
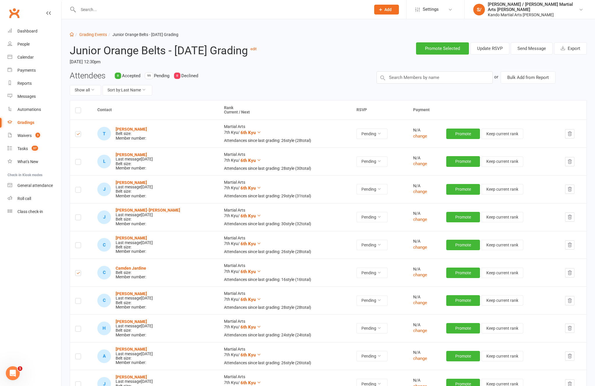
click at [527, 47] on button "Send Message" at bounding box center [532, 48] width 42 height 12
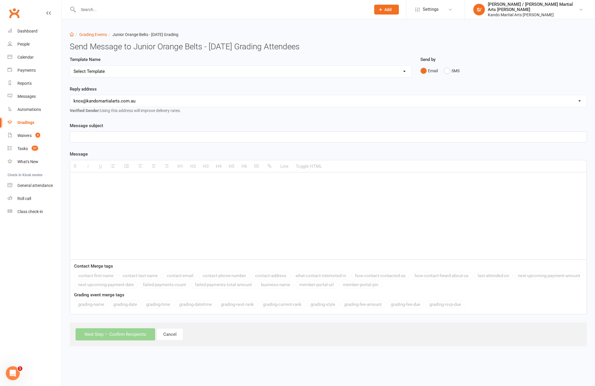
click at [356, 74] on select "Select Template [Email] Confirmation of Successful Grading [Email] Congratulati…" at bounding box center [240, 72] width 341 height 12
select select "15"
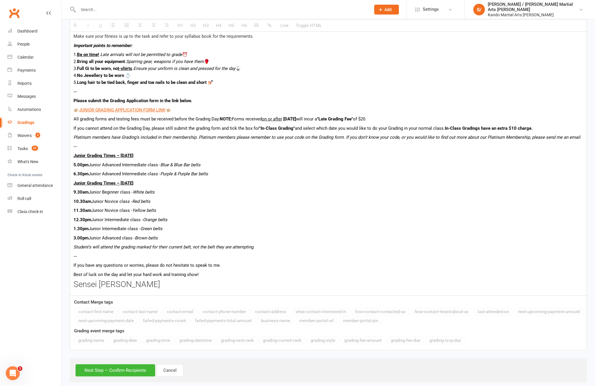
scroll to position [226, 0]
click at [141, 376] on button "Next Step — Confirm Recipients" at bounding box center [116, 370] width 80 height 12
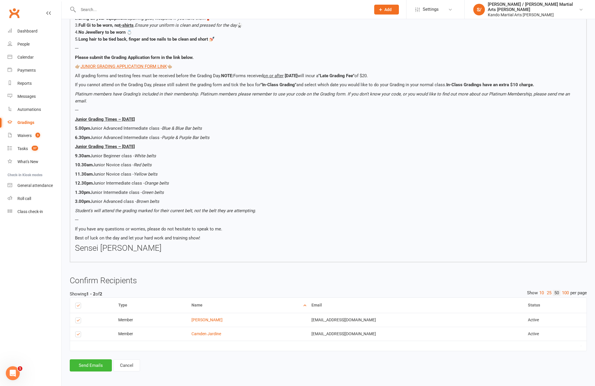
scroll to position [186, 0]
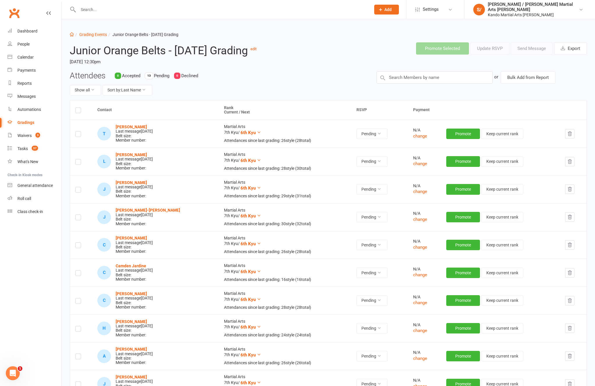
click at [95, 35] on link "Grading Events" at bounding box center [93, 34] width 28 height 5
select select "100"
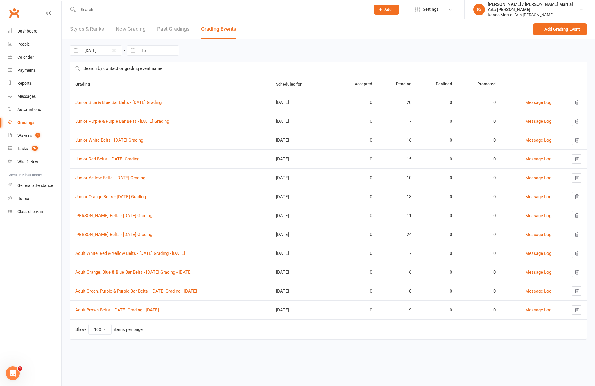
click at [122, 139] on link "Junior White Belts - [DATE] Grading" at bounding box center [109, 140] width 68 height 5
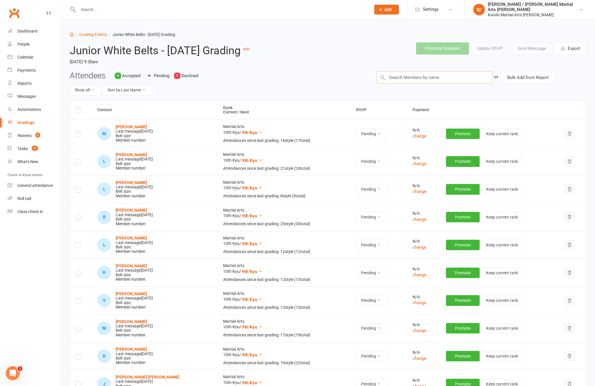
click at [451, 84] on input "text" at bounding box center [434, 77] width 116 height 12
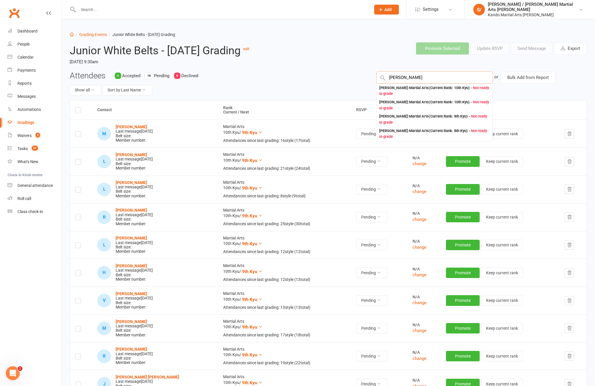
type input "[PERSON_NAME]"
click at [436, 97] on div "[PERSON_NAME] : Martial Arts (Current Rank: 10th Kyu ) - Not ready to grade" at bounding box center [434, 91] width 111 height 12
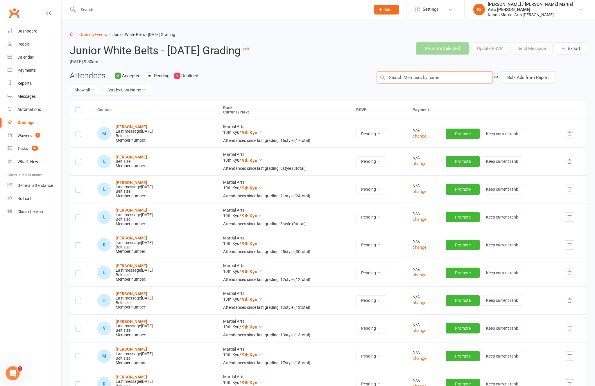
click at [429, 84] on input "text" at bounding box center [434, 77] width 116 height 12
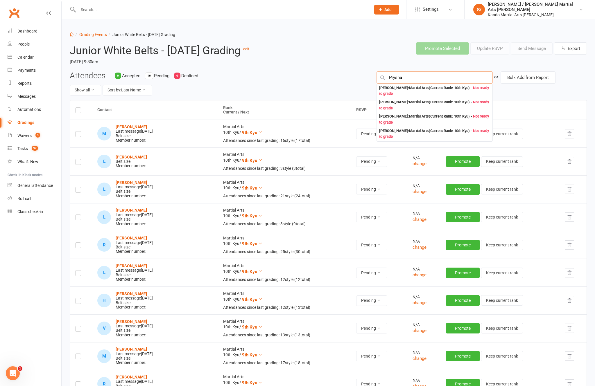
type input "Prysha"
click at [422, 97] on div "[PERSON_NAME] : Martial Arts (Current Rank: 10th Kyu ) - Not ready to grade" at bounding box center [434, 91] width 111 height 12
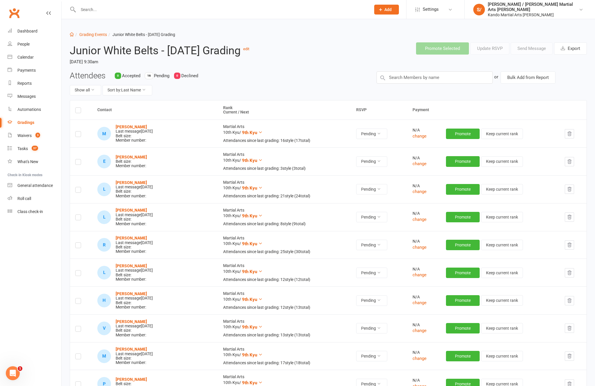
click at [81, 163] on label at bounding box center [78, 163] width 6 height 0
click at [81, 159] on input "checkbox" at bounding box center [78, 159] width 6 height 0
checkbox input "true"
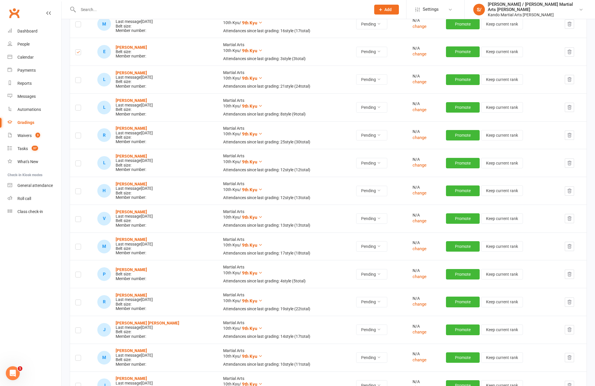
scroll to position [115, 0]
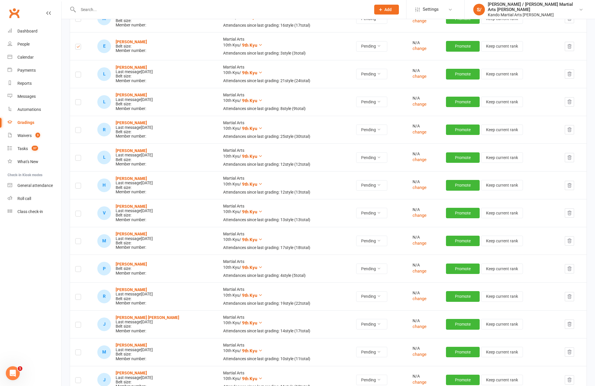
click at [83, 281] on td at bounding box center [81, 269] width 22 height 28
click at [81, 267] on input "checkbox" at bounding box center [78, 267] width 6 height 0
checkbox input "true"
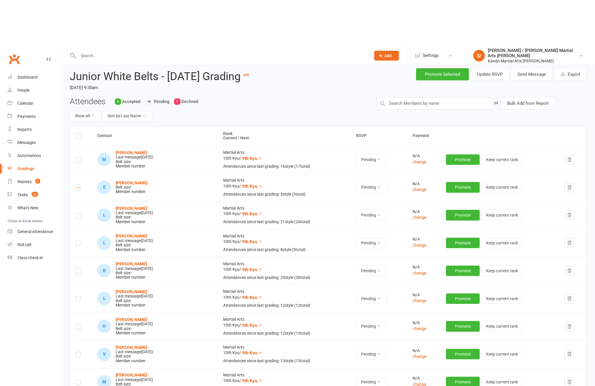
scroll to position [0, 0]
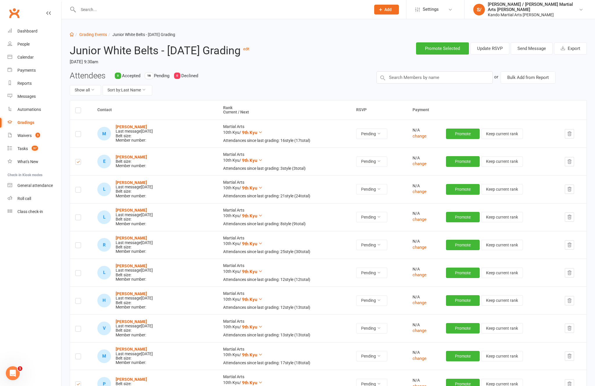
click at [526, 48] on button "Send Message" at bounding box center [532, 48] width 42 height 12
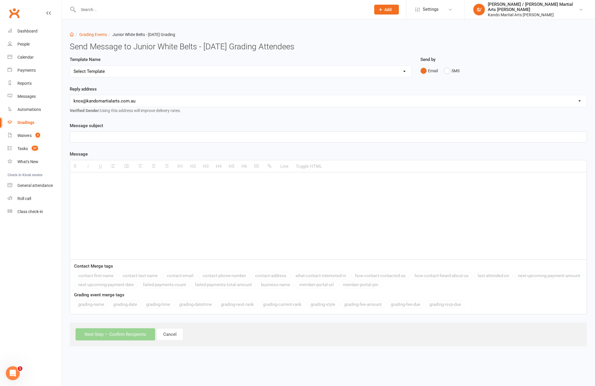
click at [354, 72] on select "Select Template [Email] Confirmation of Successful Grading [Email] Congratulati…" at bounding box center [240, 72] width 341 height 12
select select "16"
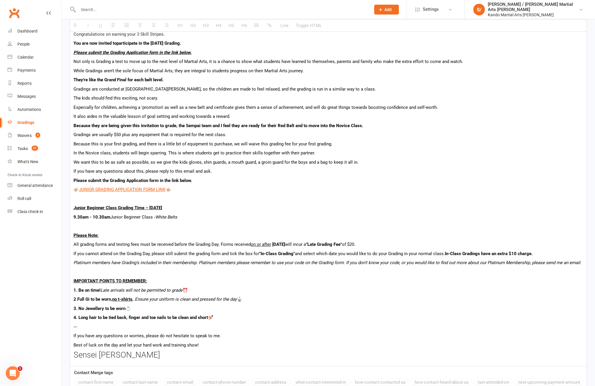
scroll to position [293, 0]
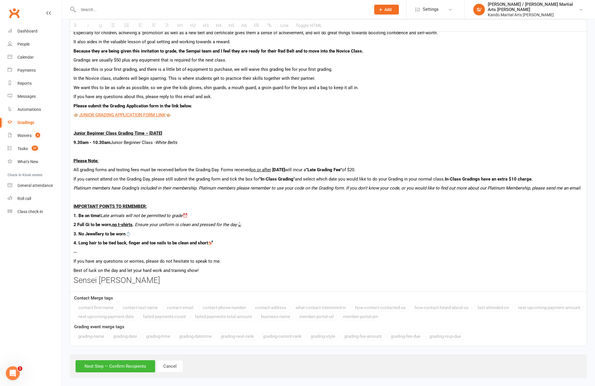
click at [114, 373] on button "Next Step — Confirm Recipients" at bounding box center [116, 367] width 80 height 12
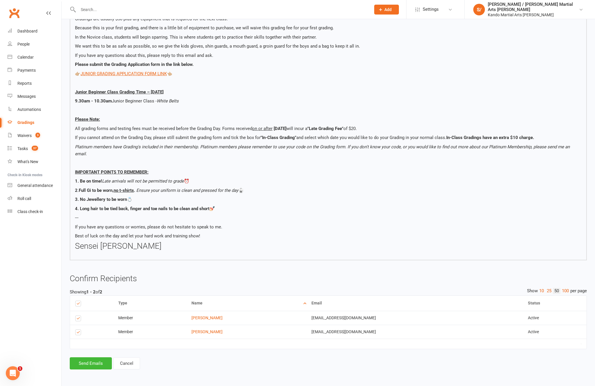
scroll to position [249, 0]
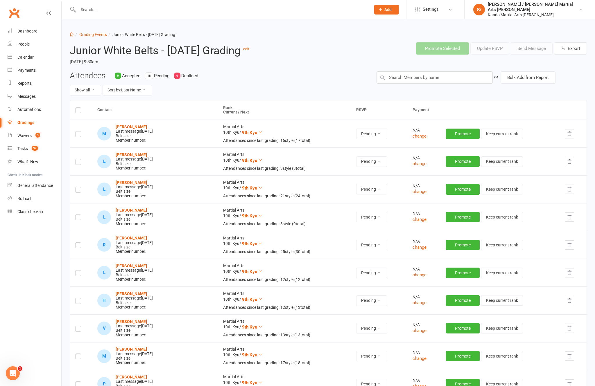
click at [26, 59] on div "Calendar" at bounding box center [25, 57] width 16 height 5
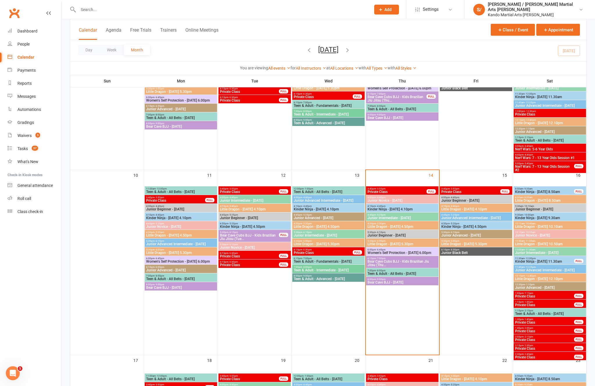
scroll to position [293, 0]
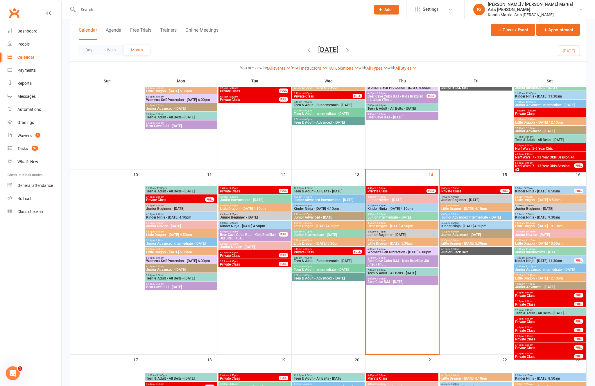
click at [380, 187] on span "- 3:55pm" at bounding box center [381, 188] width 10 height 3
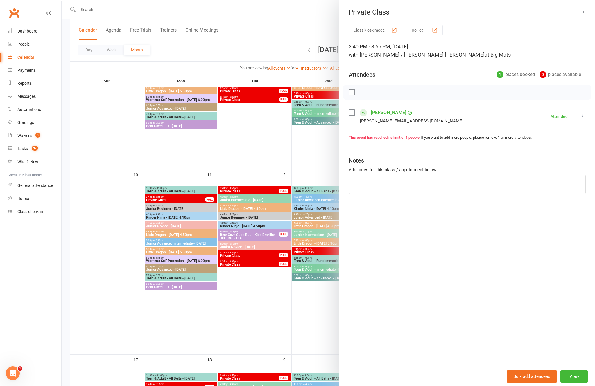
click at [590, 14] on div "Private Class" at bounding box center [467, 12] width 256 height 8
click at [580, 14] on button "button" at bounding box center [582, 11] width 7 height 7
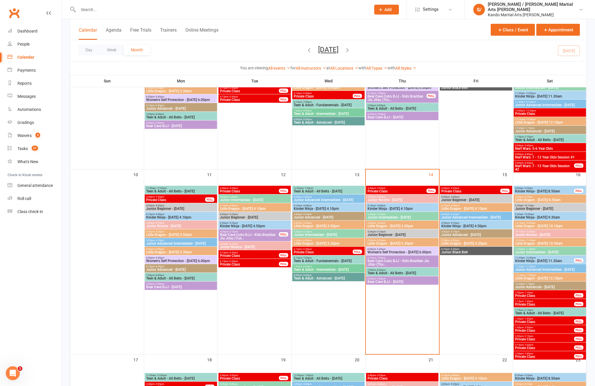
click at [397, 258] on span "6:15pm - 7:00pm" at bounding box center [402, 258] width 70 height 3
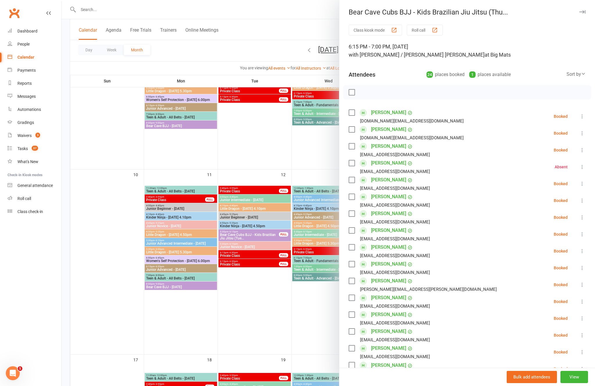
click at [584, 9] on button "button" at bounding box center [582, 11] width 7 height 7
